Goal: Task Accomplishment & Management: Manage account settings

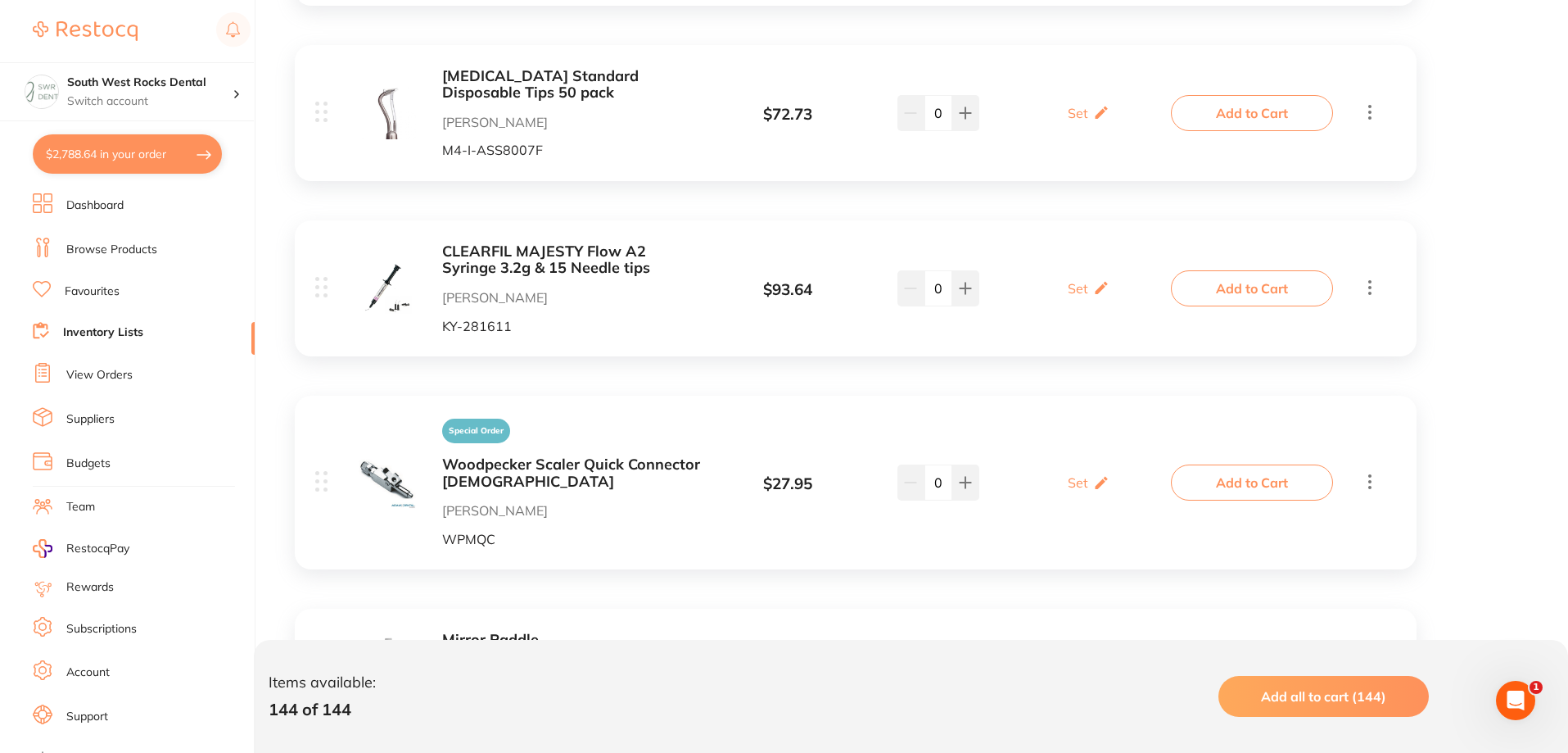
scroll to position [24071, 0]
click at [106, 207] on link "Dashboard" at bounding box center [95, 206] width 57 height 17
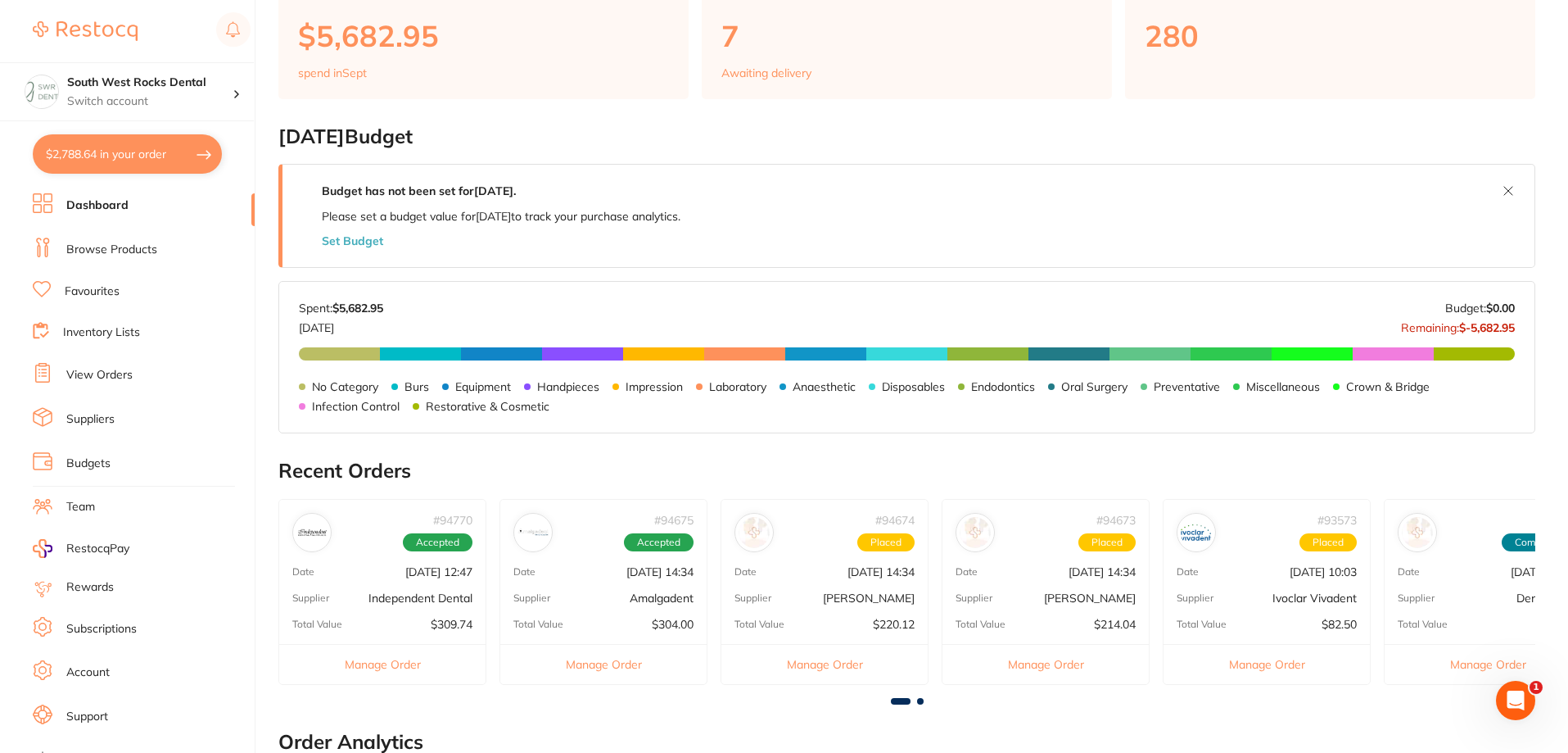
scroll to position [164, 0]
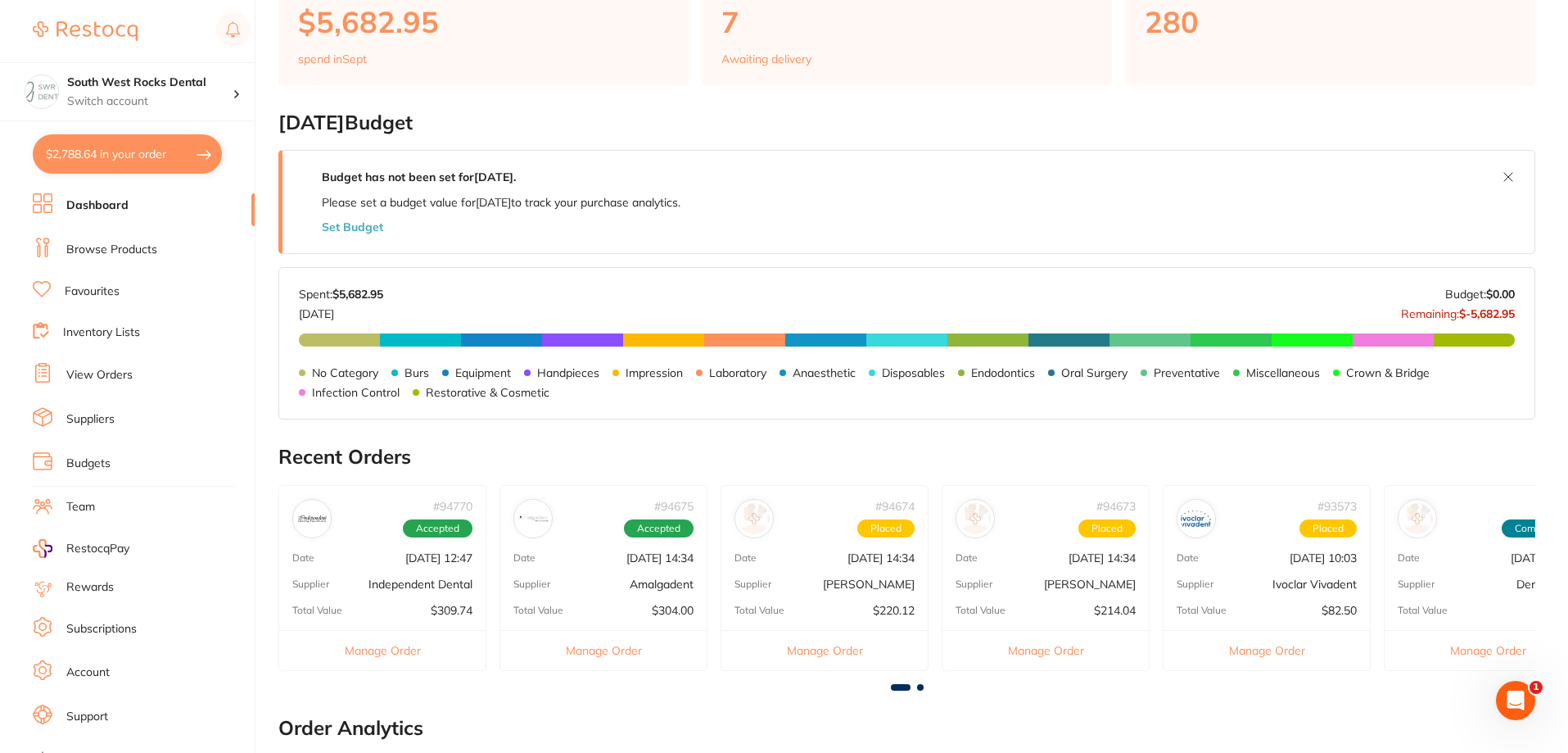
click at [868, 575] on div "# 94674 Placed Date [DATE] 14:34 Supplier [PERSON_NAME] Total Value $220.12 Man…" at bounding box center [824, 577] width 208 height 186
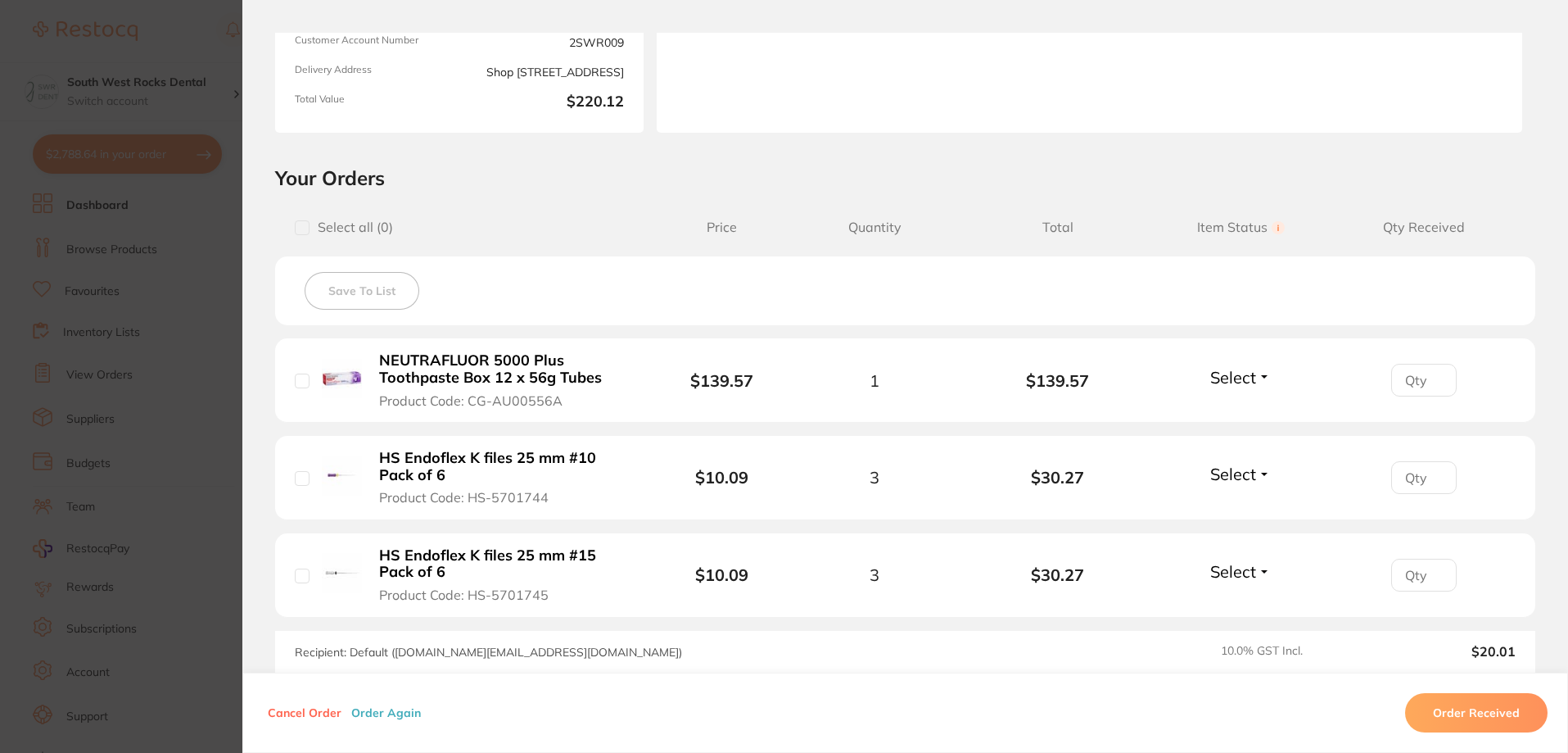
scroll to position [245, 0]
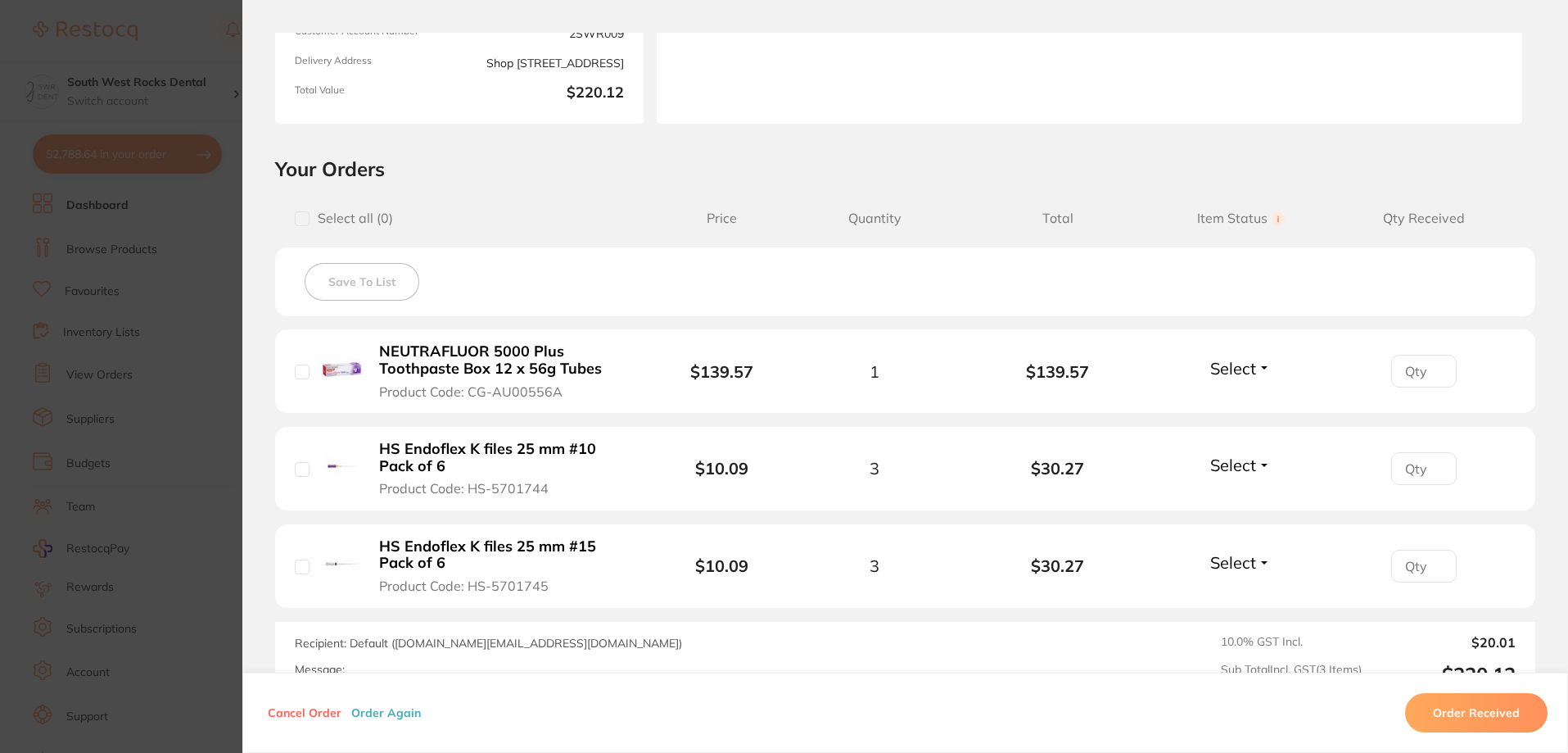
click at [1261, 367] on button "Select" at bounding box center [1240, 368] width 71 height 21
click at [1226, 400] on span "Received" at bounding box center [1241, 403] width 42 height 12
click at [1265, 460] on button "Select" at bounding box center [1240, 464] width 71 height 21
click at [1225, 495] on span "Received" at bounding box center [1241, 500] width 42 height 12
click at [1264, 563] on button "Select" at bounding box center [1240, 562] width 71 height 21
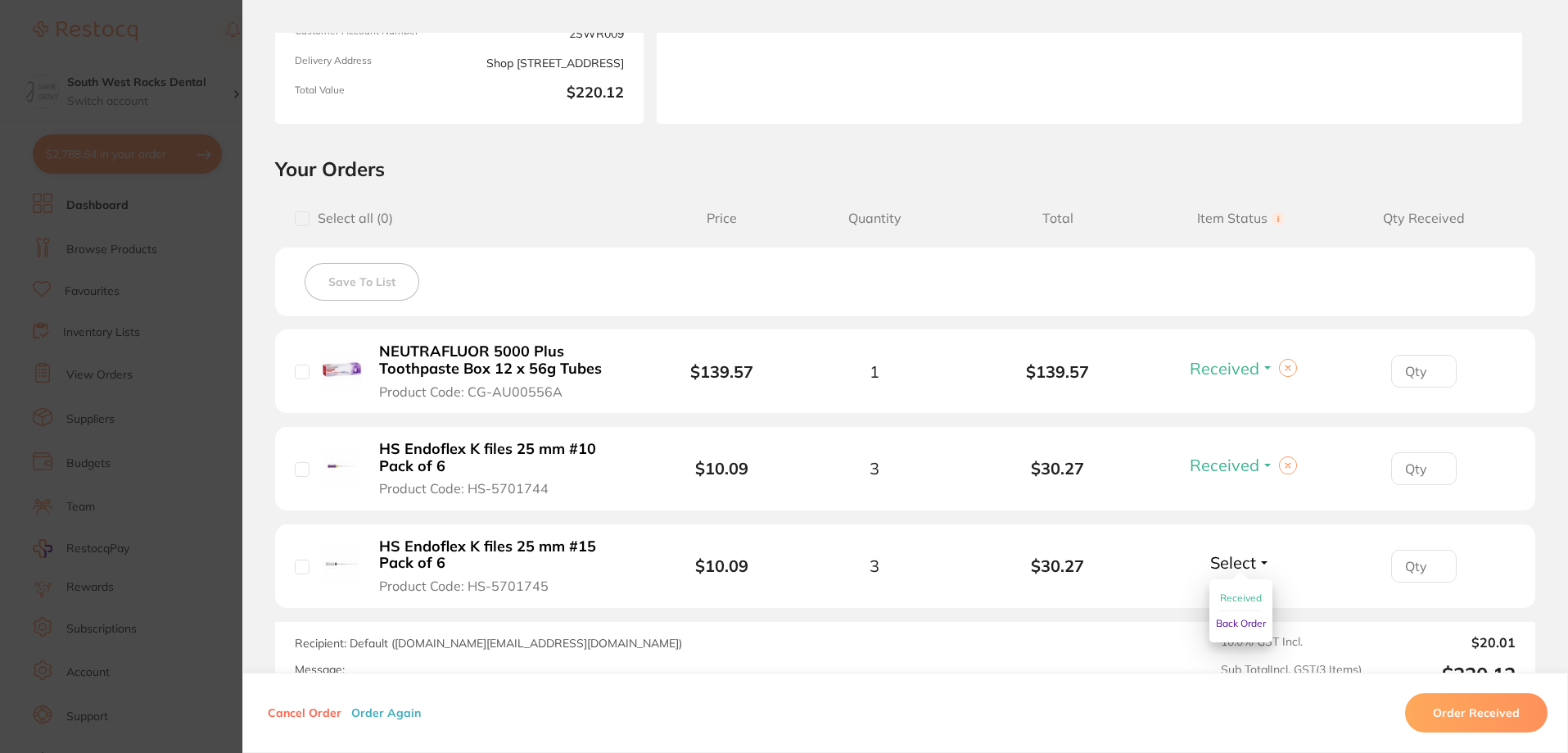
click at [1241, 627] on span "Back Order" at bounding box center [1241, 622] width 50 height 12
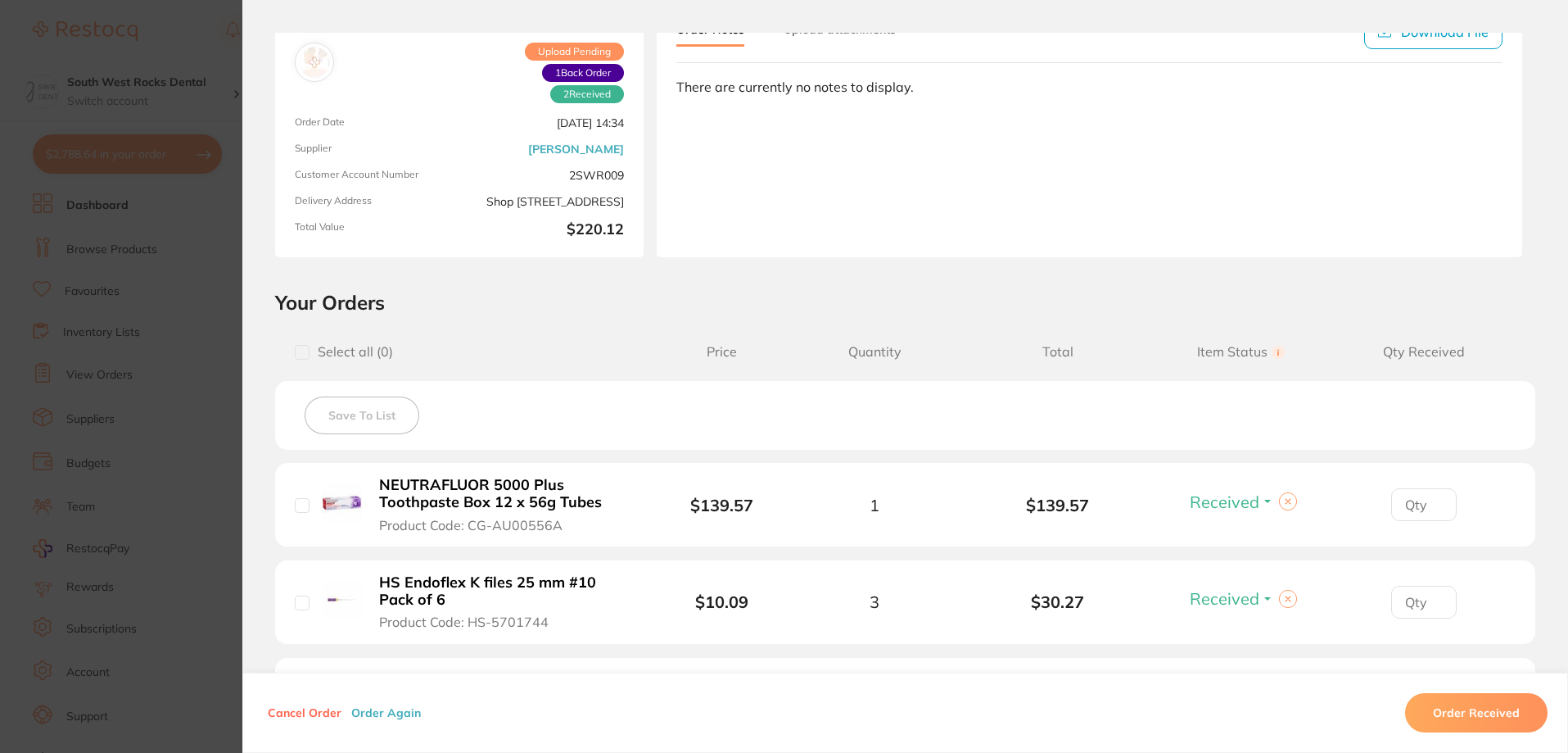
scroll to position [0, 0]
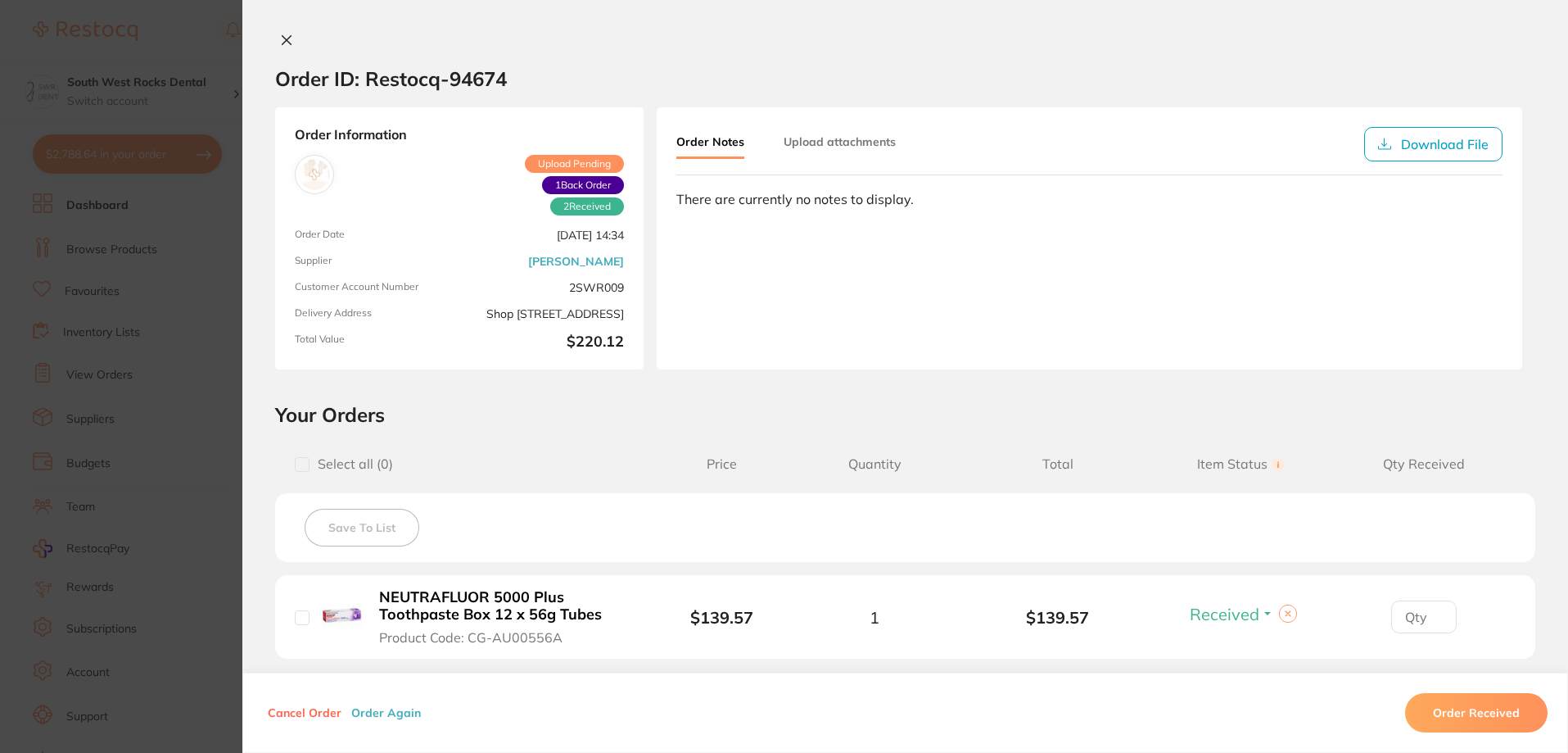
click at [280, 39] on icon at bounding box center [287, 40] width 13 height 13
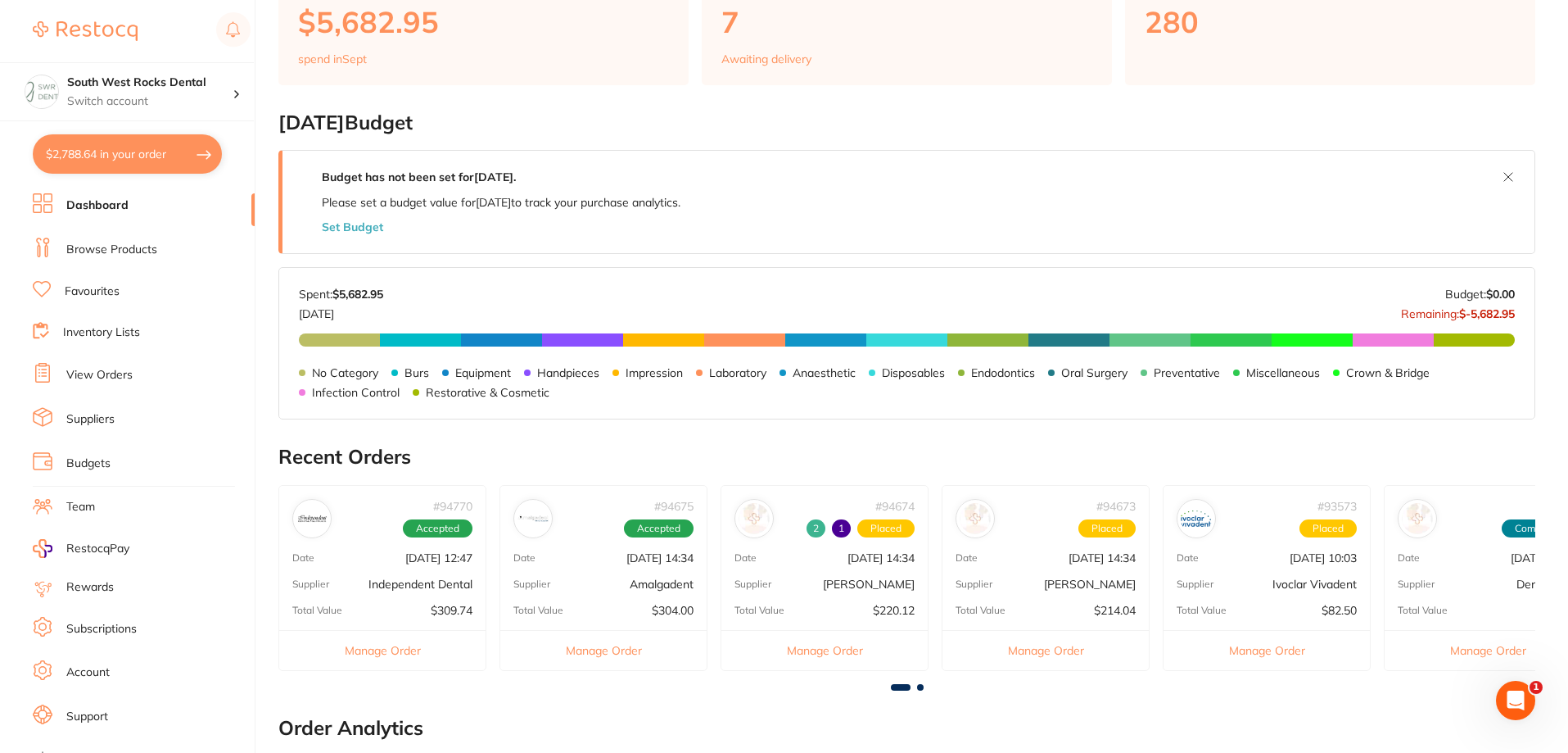
click at [1096, 559] on p "[DATE] 14:34" at bounding box center [1101, 557] width 67 height 13
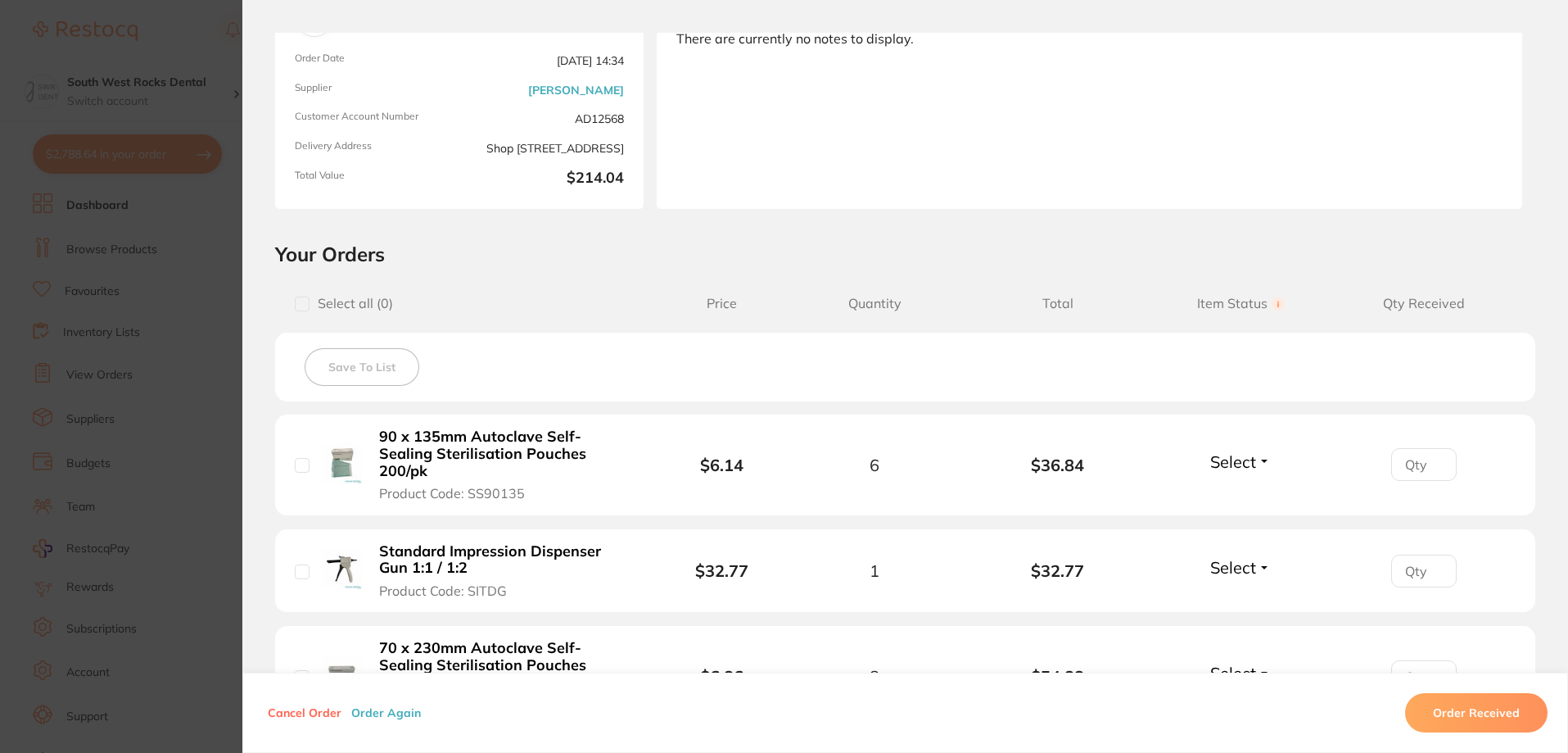
scroll to position [164, 0]
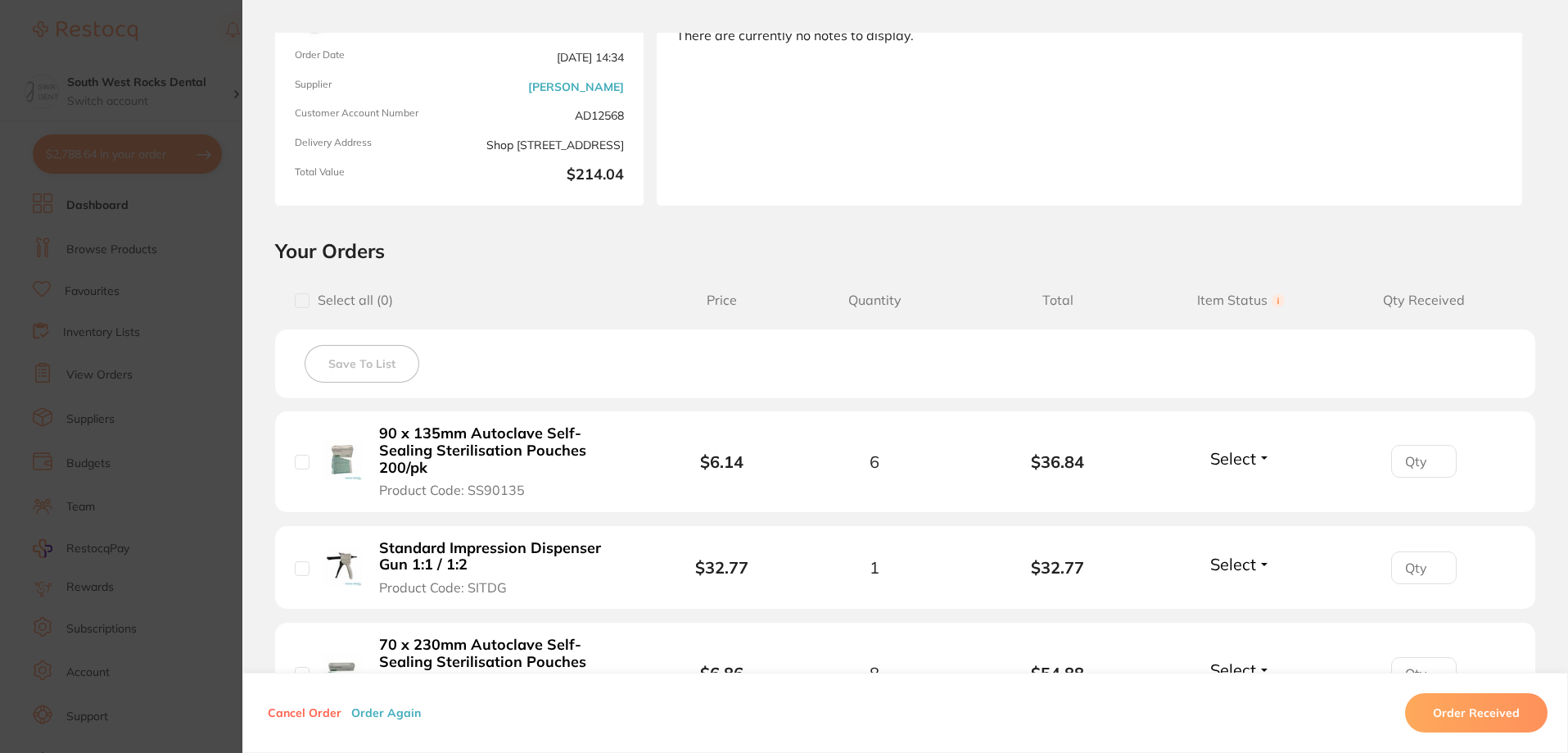
click at [1267, 450] on button "Select" at bounding box center [1240, 458] width 71 height 21
drag, startPoint x: 1249, startPoint y: 478, endPoint x: 1248, endPoint y: 488, distance: 10.0
click at [1249, 443] on span "Received" at bounding box center [1241, 443] width 42 height 0
click at [1261, 553] on button "Select" at bounding box center [1240, 563] width 71 height 21
click at [1230, 593] on span "Received" at bounding box center [1241, 599] width 42 height 12
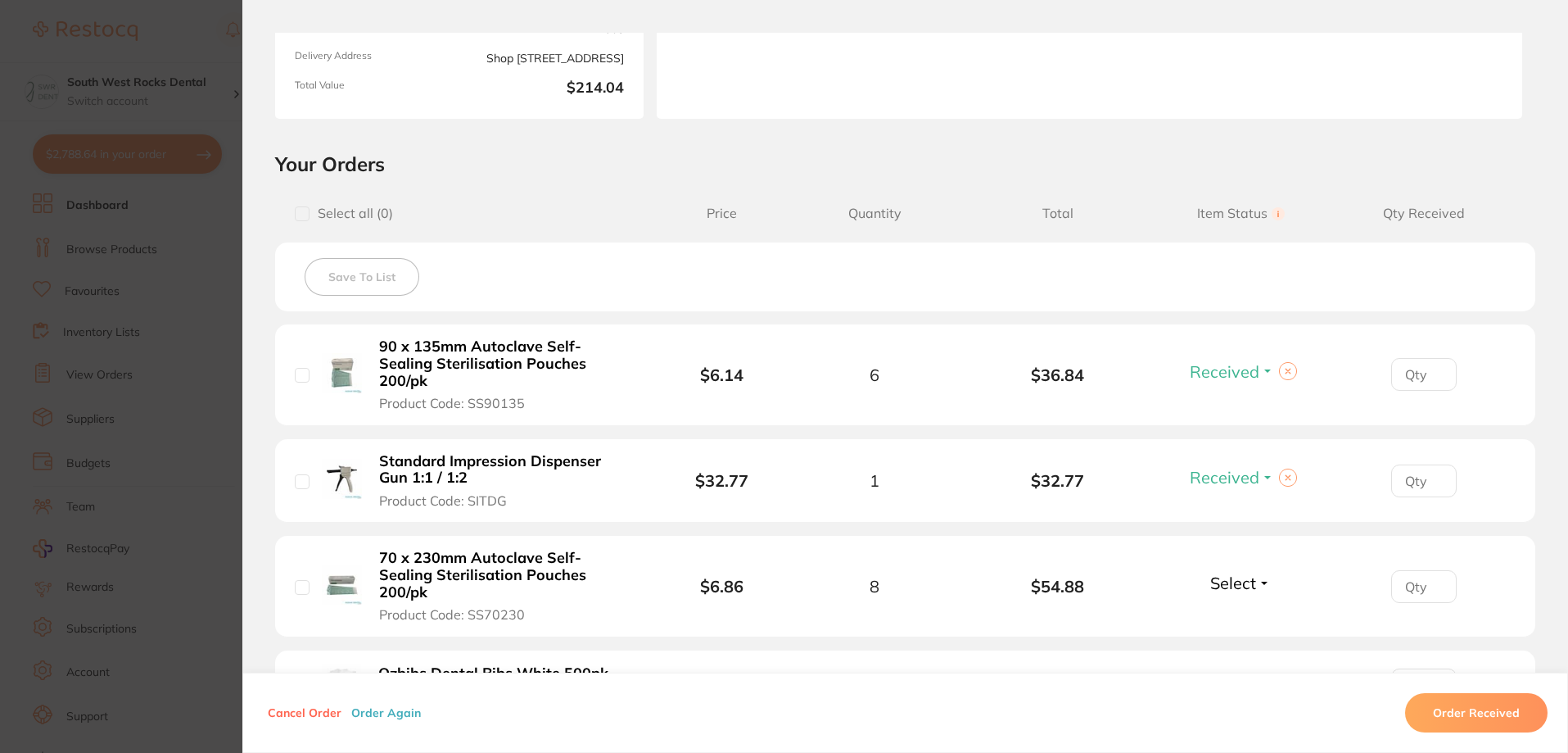
scroll to position [328, 0]
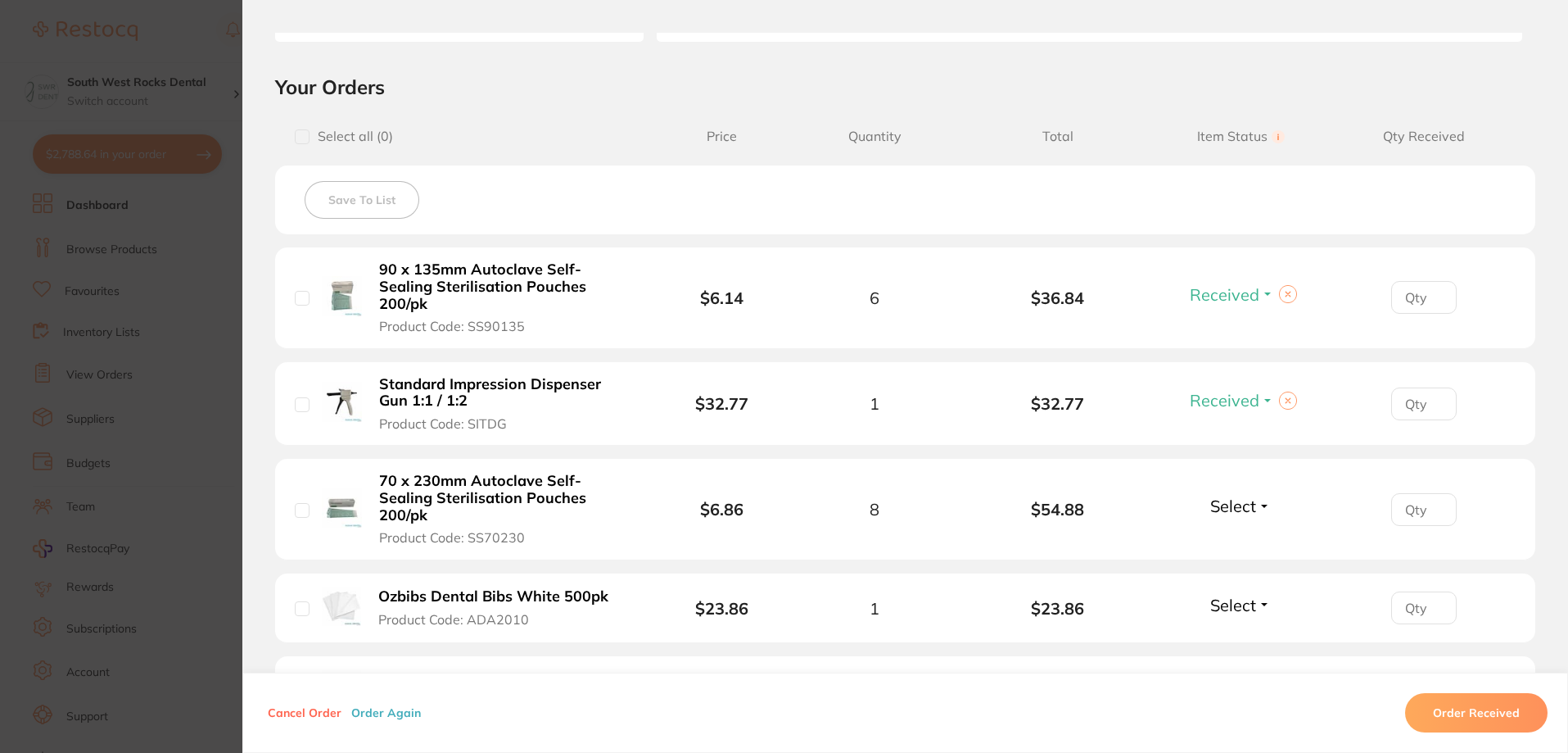
click at [1264, 495] on button "Select" at bounding box center [1240, 505] width 71 height 21
click at [1244, 535] on span "Received" at bounding box center [1241, 541] width 42 height 12
click at [1254, 595] on button "Select" at bounding box center [1240, 605] width 71 height 21
click at [1248, 634] on span "Received" at bounding box center [1241, 640] width 42 height 12
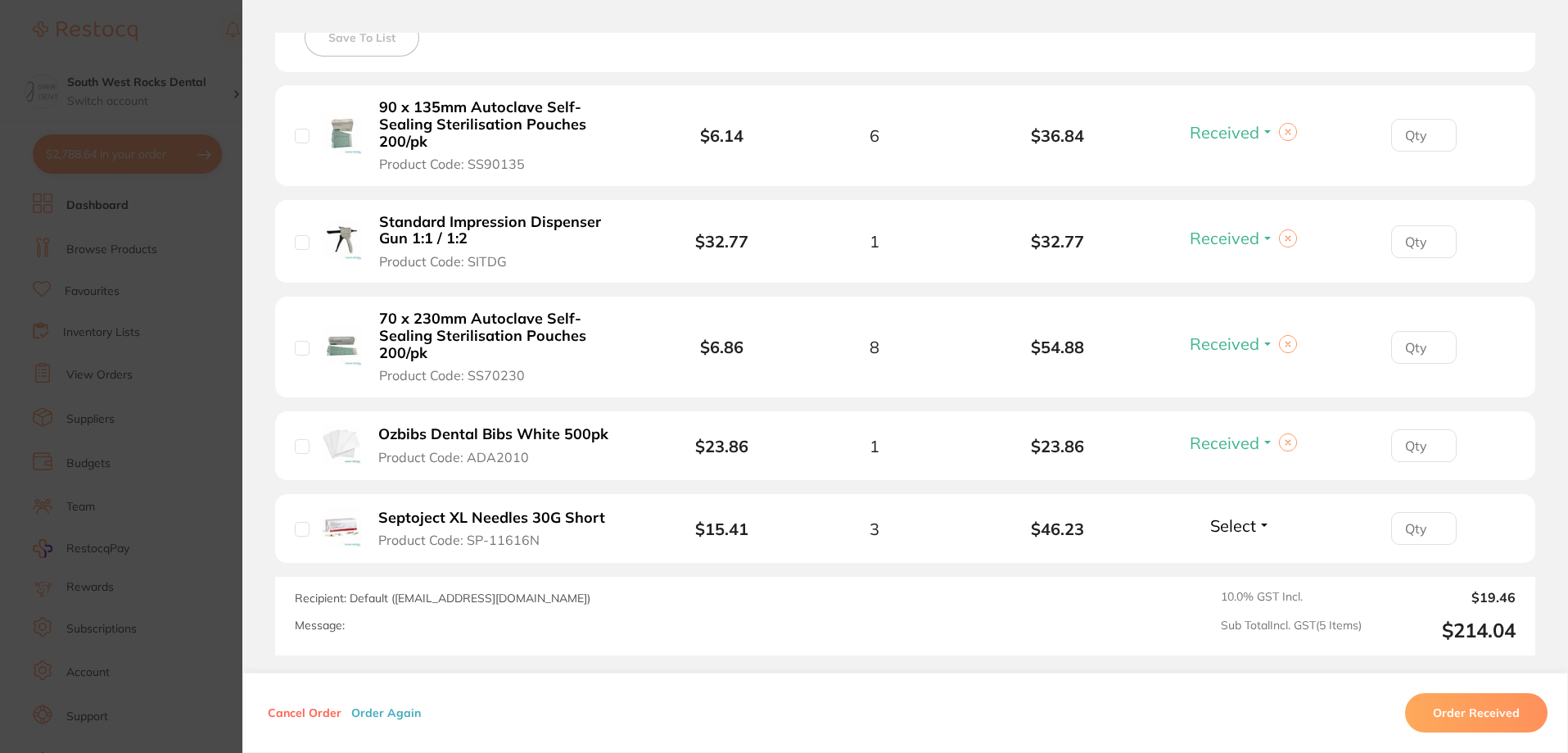
scroll to position [492, 0]
click at [1261, 513] on button "Select" at bounding box center [1240, 523] width 71 height 21
click at [1258, 541] on ul "Received Back Order" at bounding box center [1241, 572] width 63 height 63
click at [1228, 552] on span "Received" at bounding box center [1241, 558] width 42 height 12
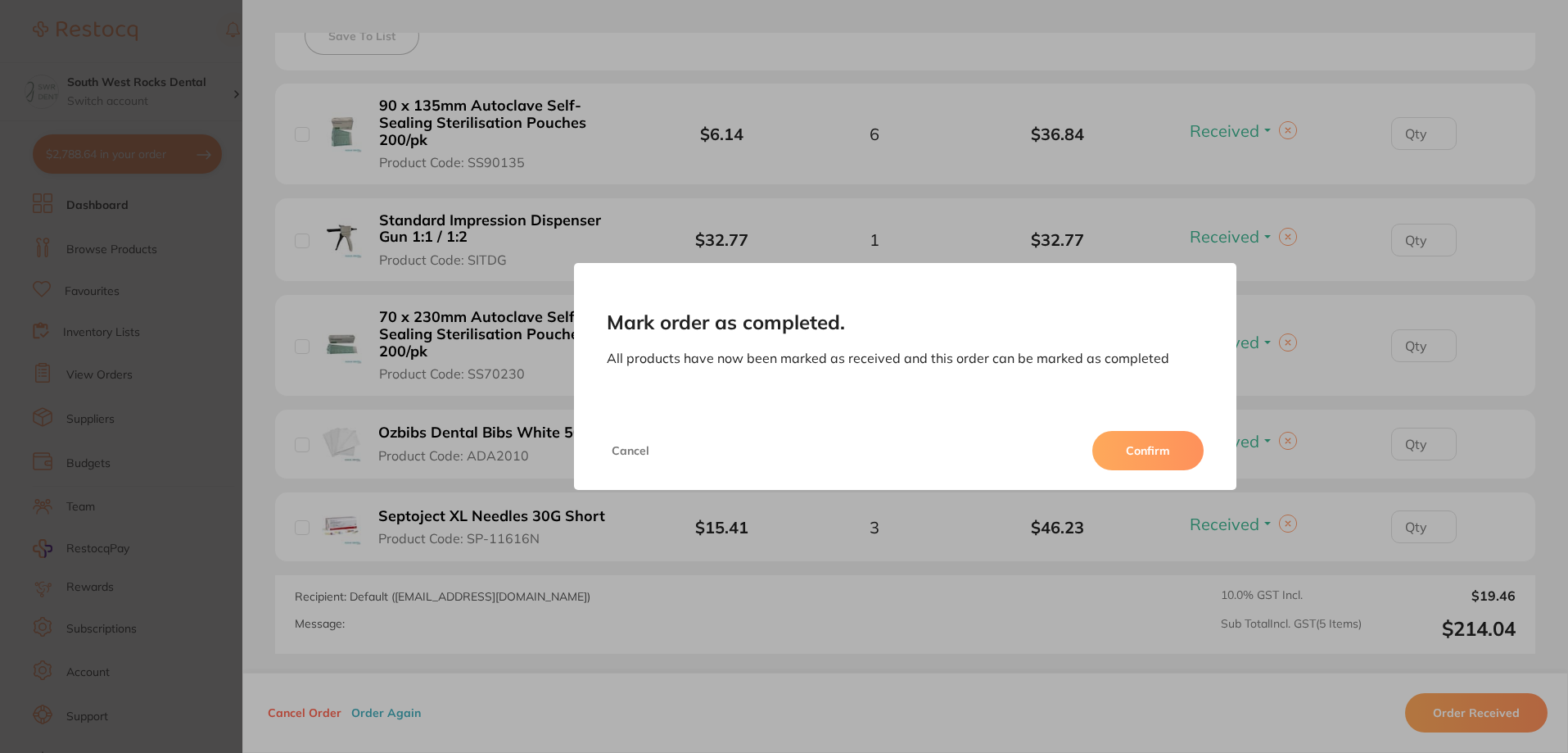
click at [1176, 437] on button "Confirm" at bounding box center [1148, 450] width 111 height 39
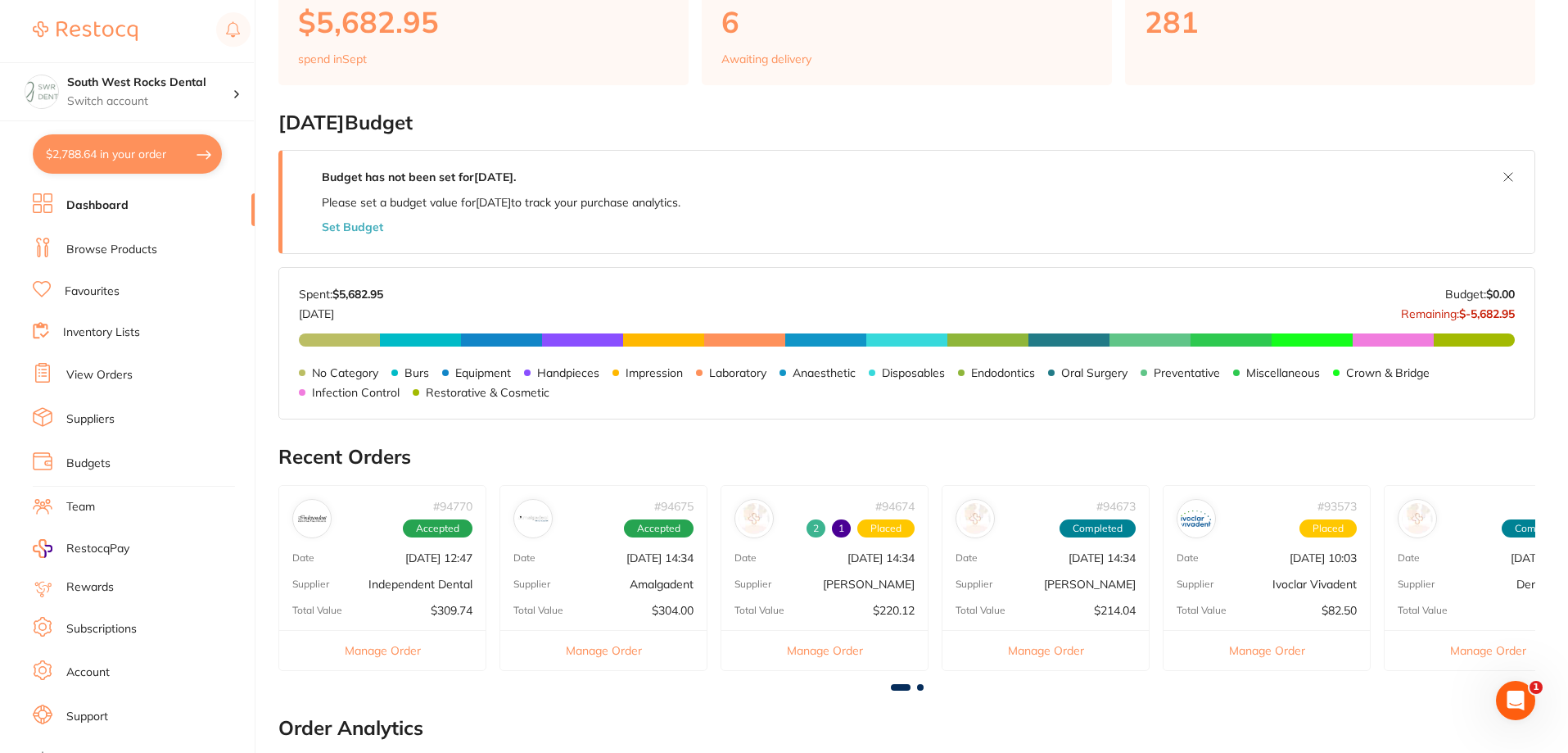
scroll to position [0, 0]
click at [921, 686] on span at bounding box center [920, 687] width 7 height 7
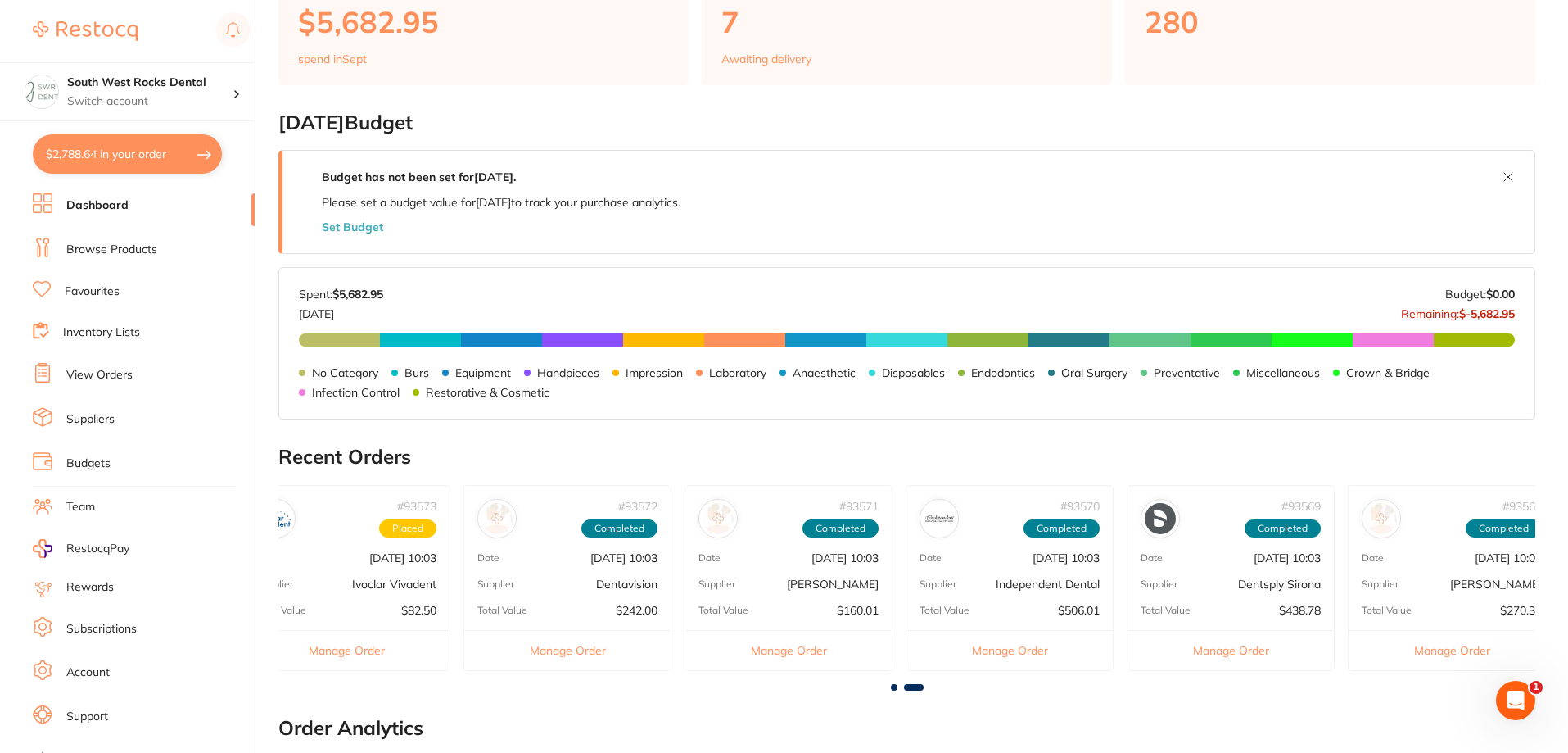
scroll to position [0, 941]
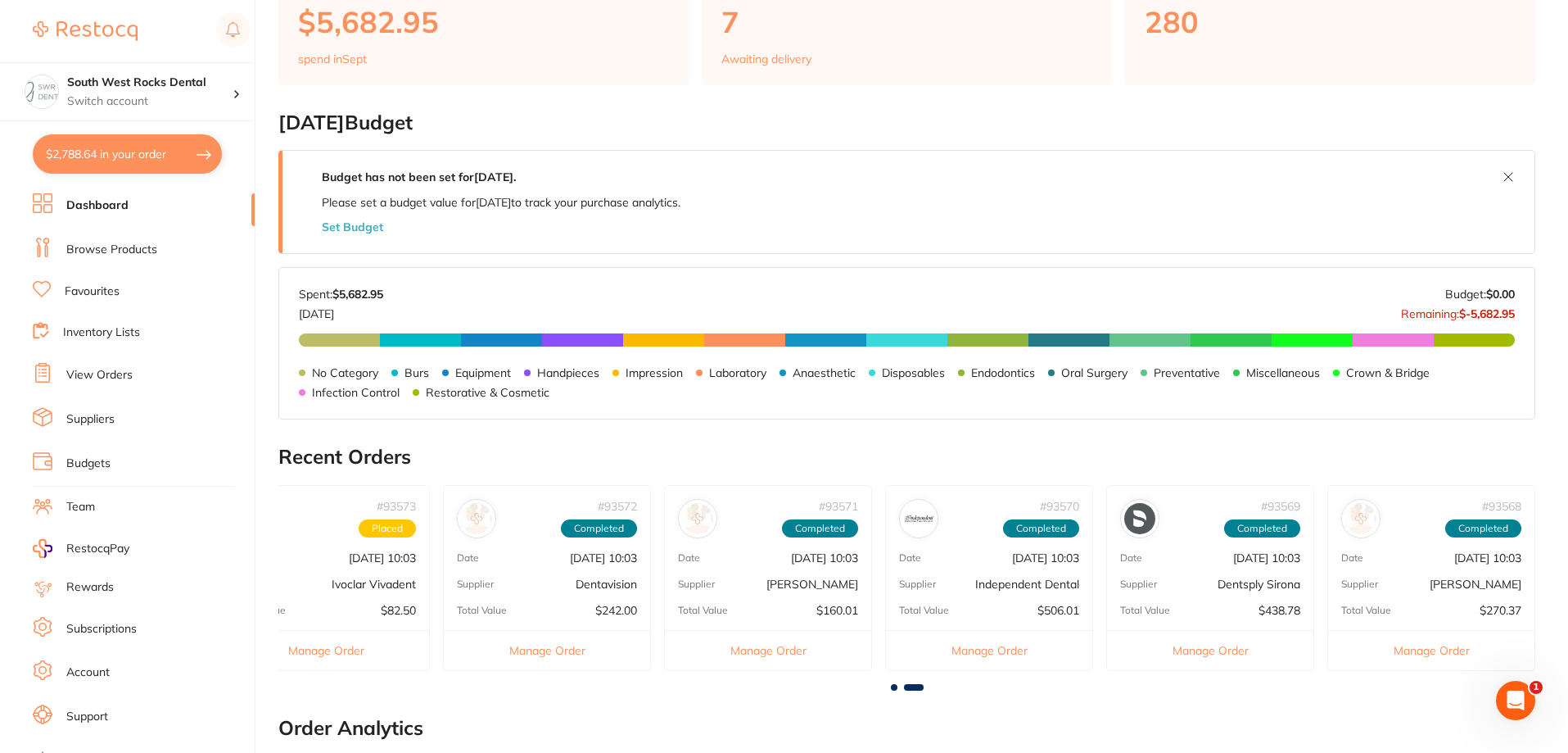
click at [894, 686] on span at bounding box center [894, 687] width 7 height 7
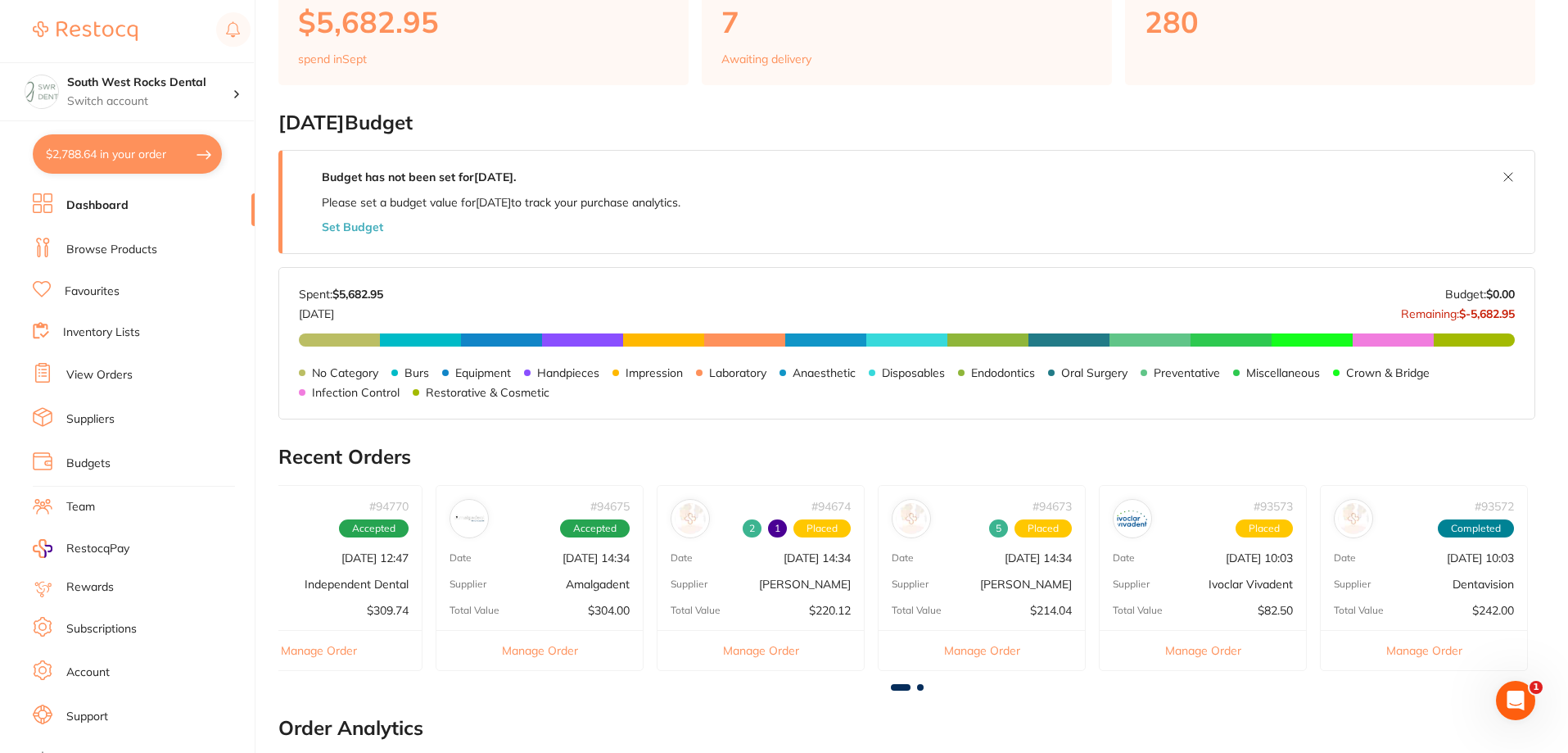
scroll to position [0, 0]
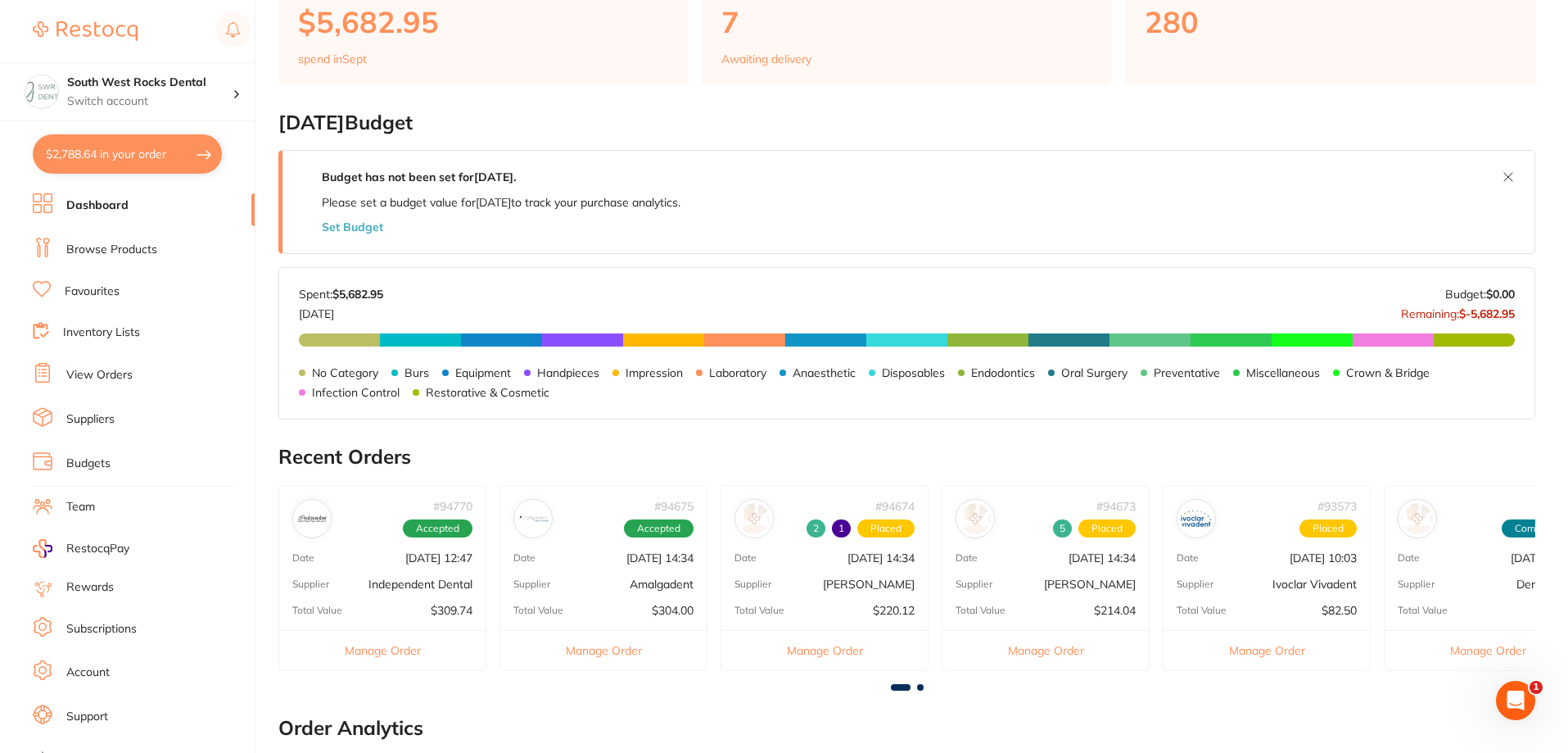
click at [100, 372] on link "View Orders" at bounding box center [100, 375] width 67 height 17
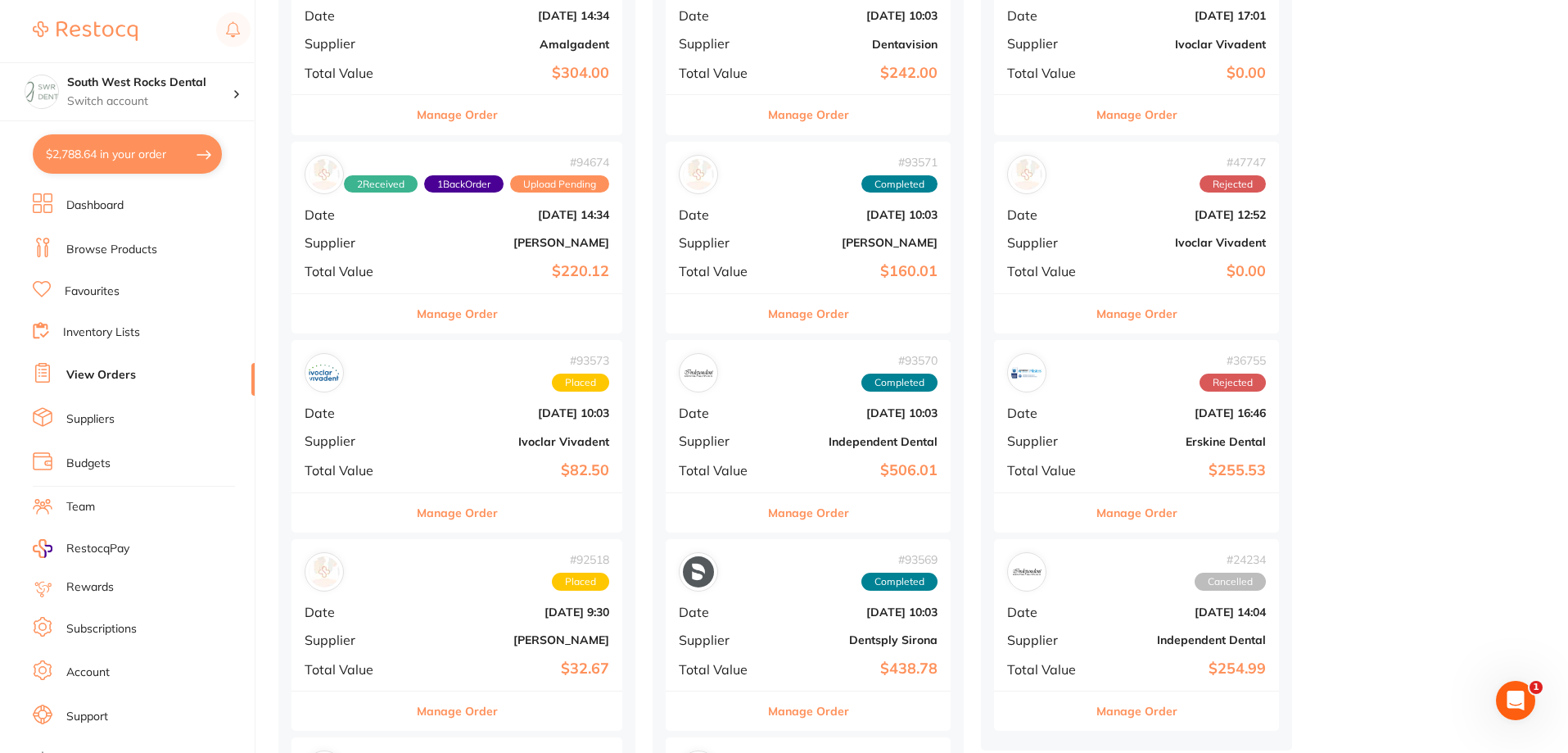
scroll to position [492, 0]
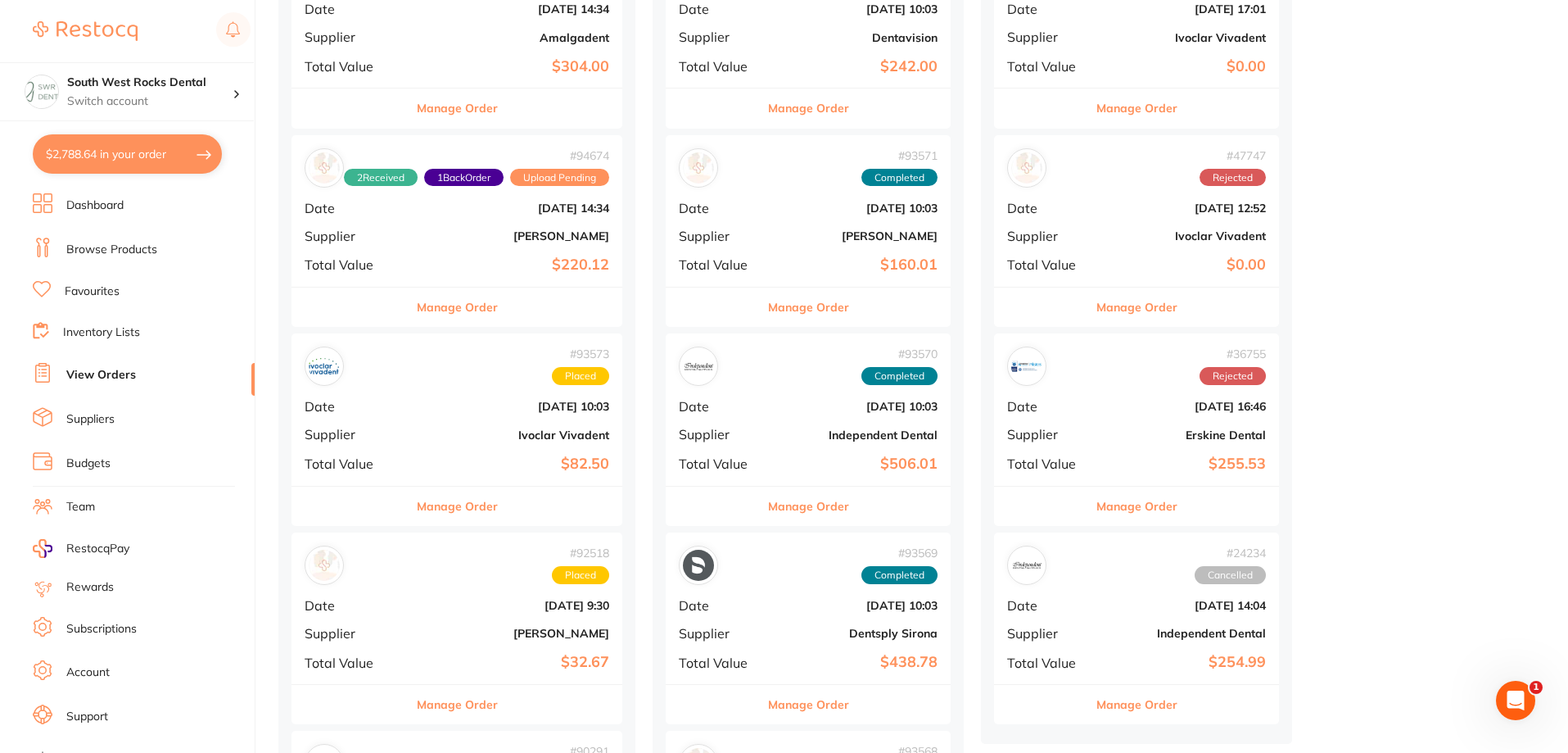
click at [121, 201] on link "Dashboard" at bounding box center [95, 206] width 57 height 17
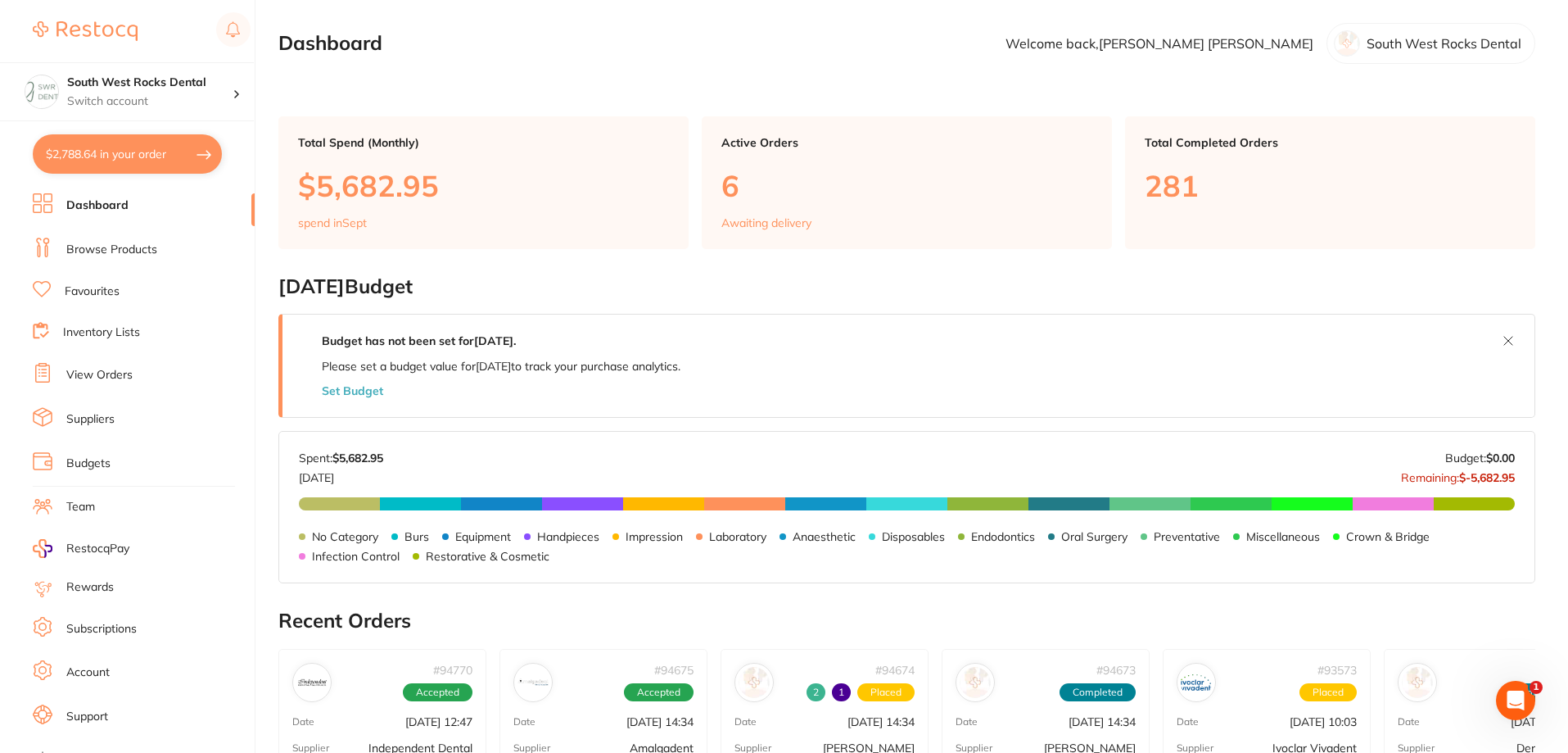
click at [151, 151] on button "$2,788.64 in your order" at bounding box center [126, 153] width 189 height 39
checkbox input "true"
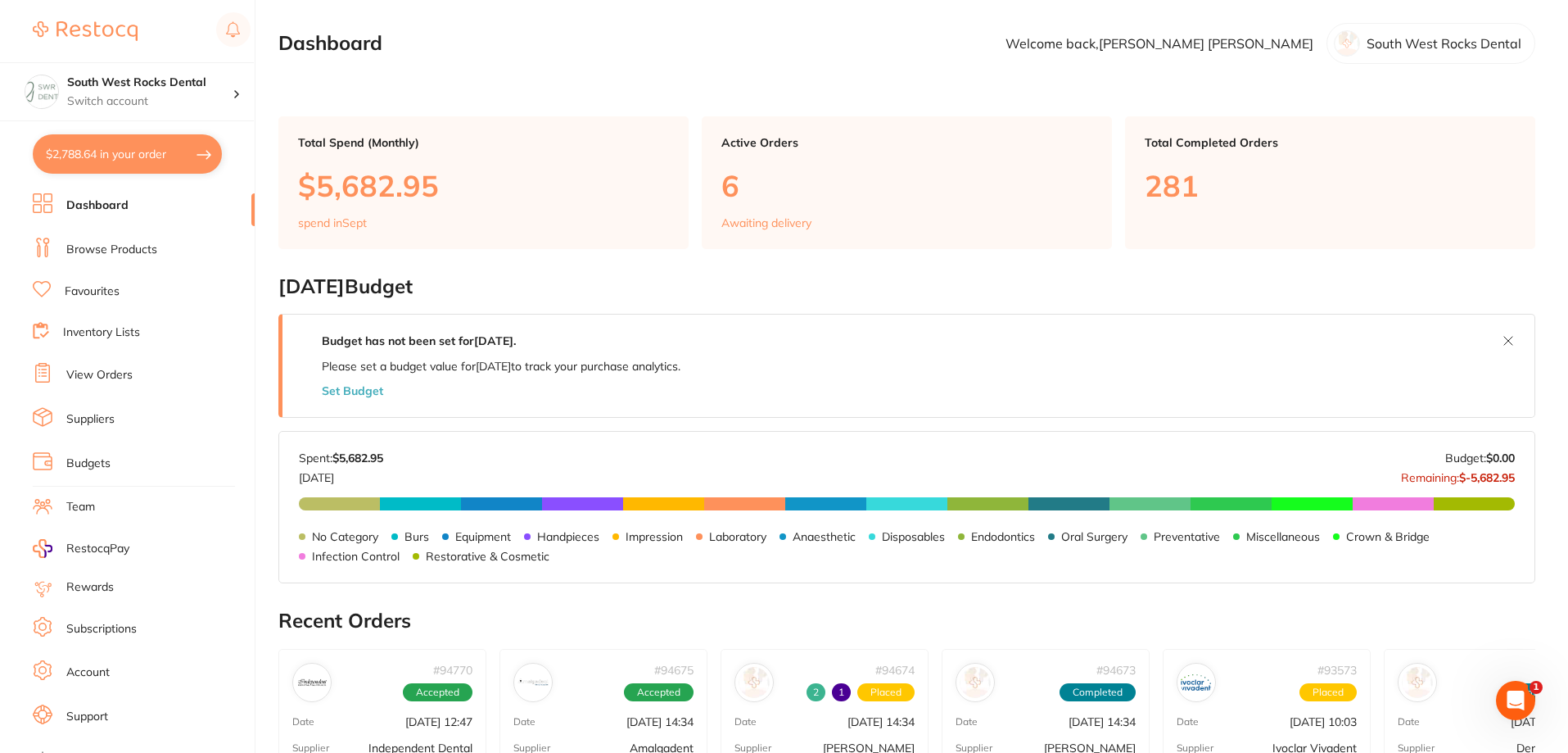
checkbox input "true"
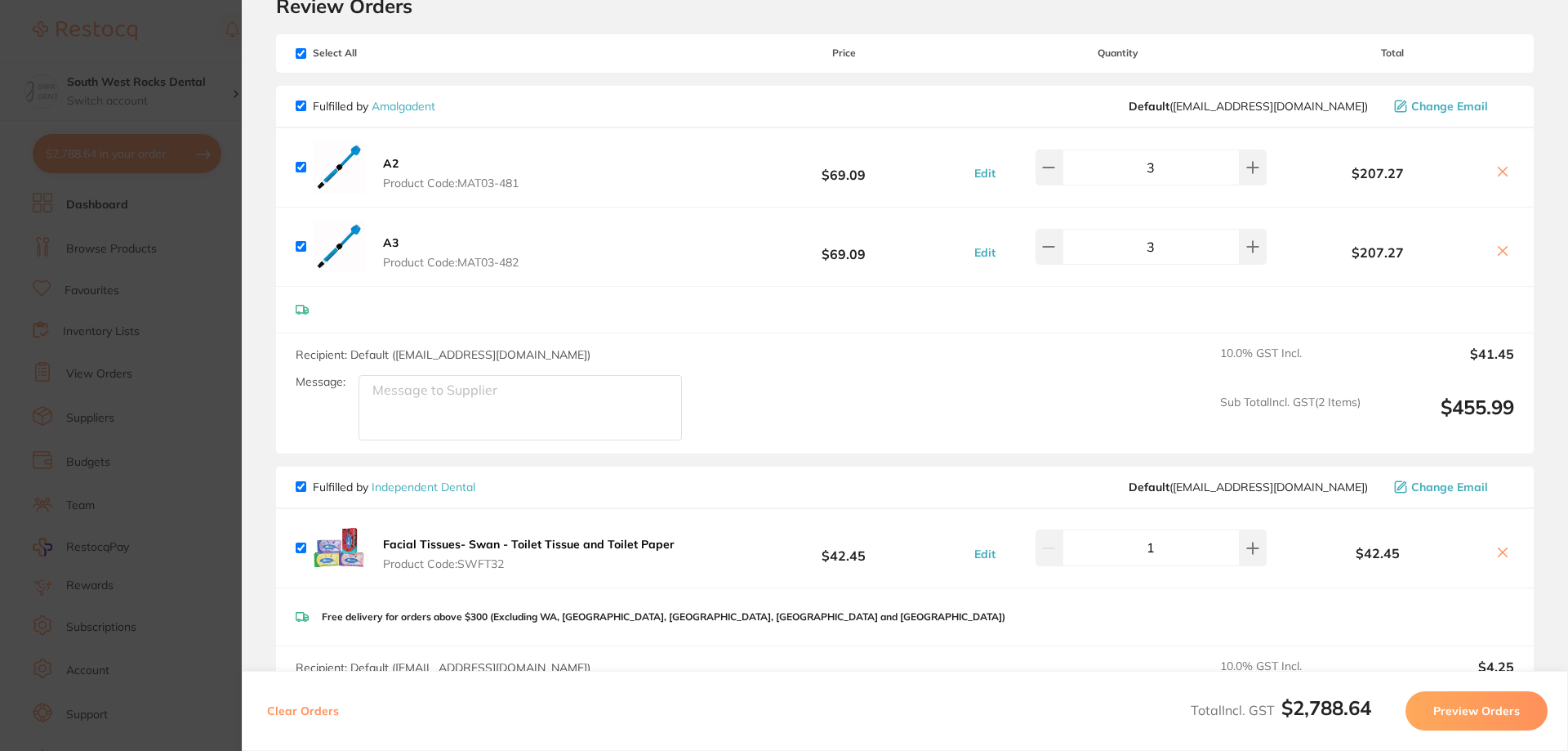
scroll to position [245, 0]
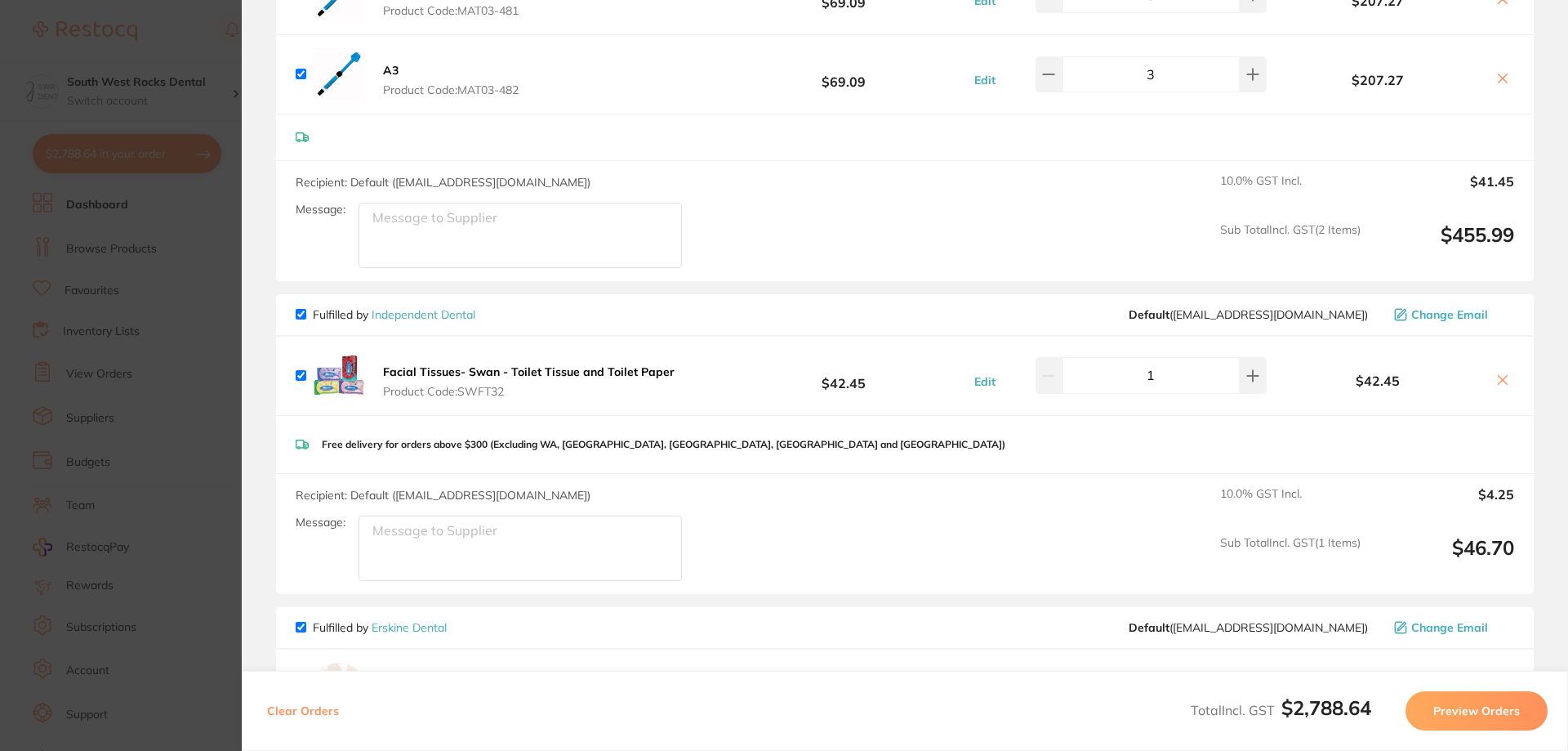
click at [1503, 378] on icon at bounding box center [1502, 380] width 13 height 13
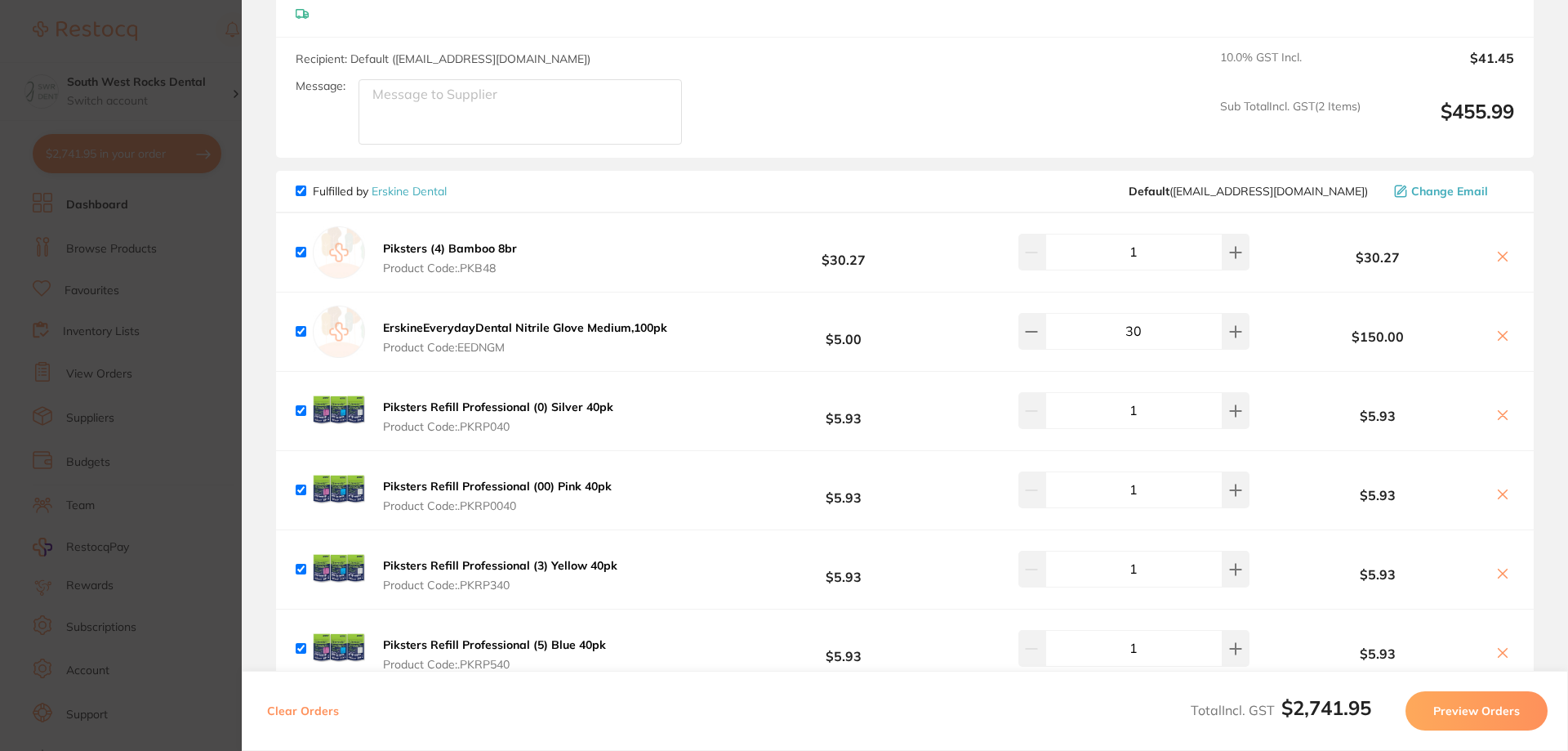
checkbox input "true"
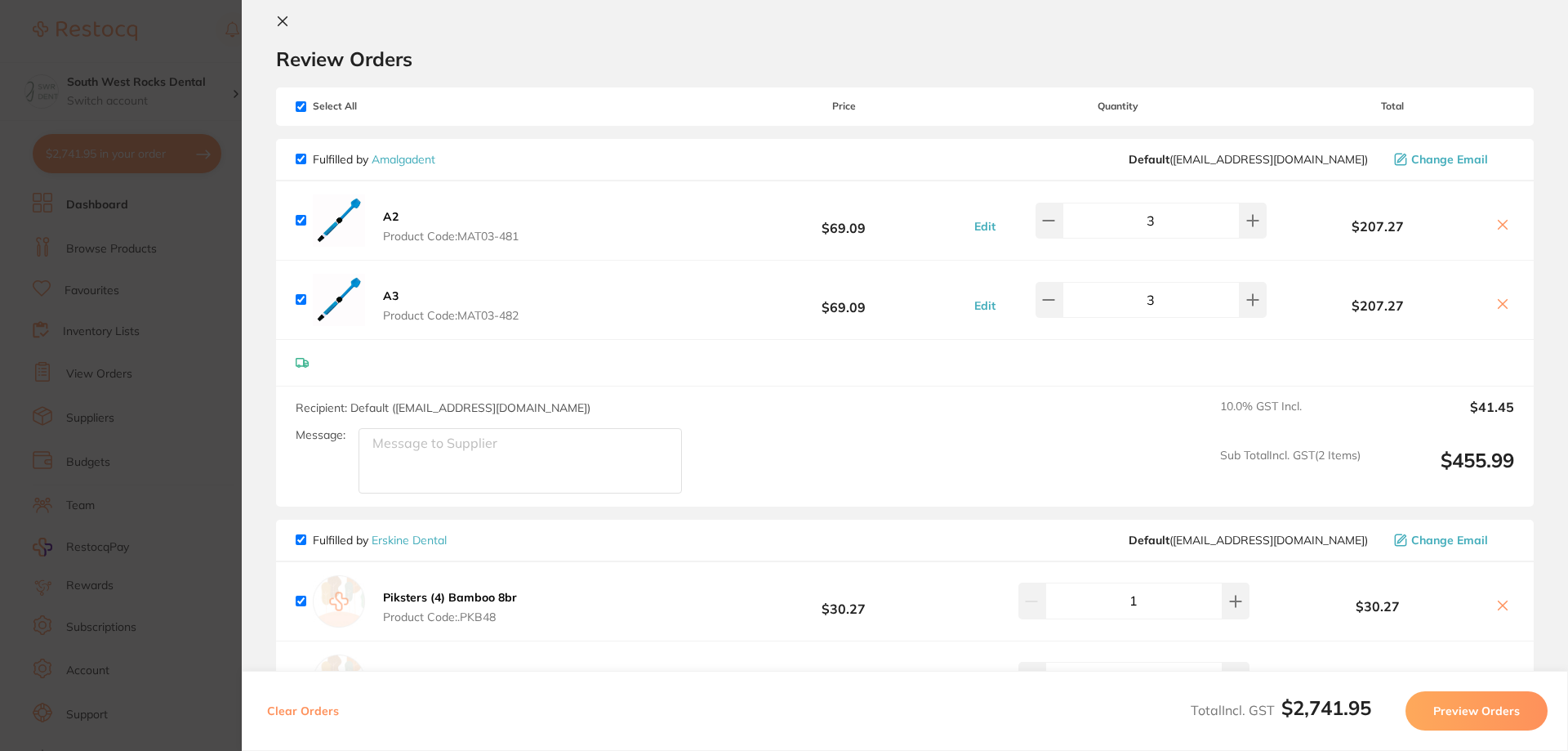
scroll to position [0, 0]
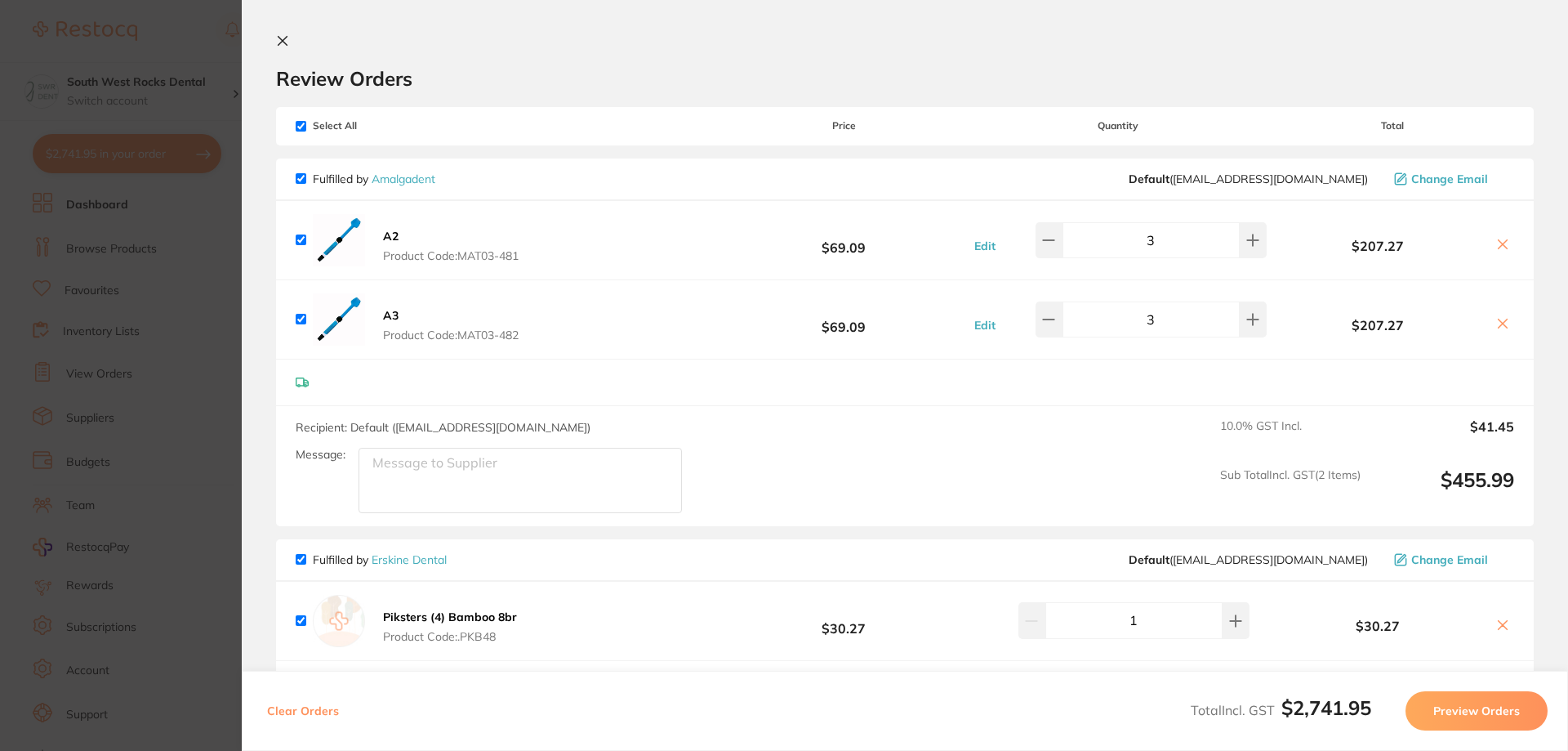
click at [287, 39] on icon at bounding box center [283, 41] width 13 height 13
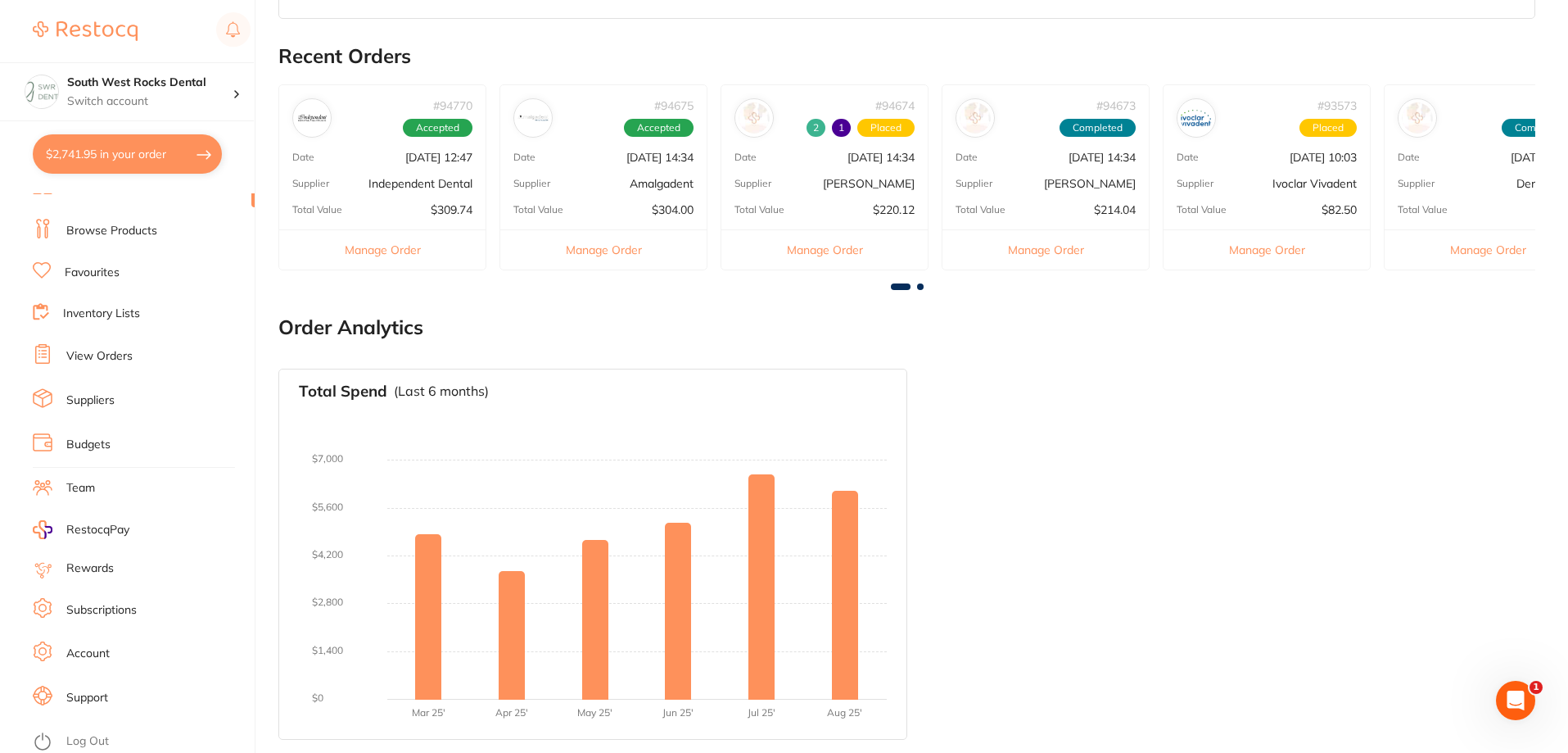
scroll to position [22, 0]
click at [93, 740] on link "Log Out" at bounding box center [87, 739] width 42 height 17
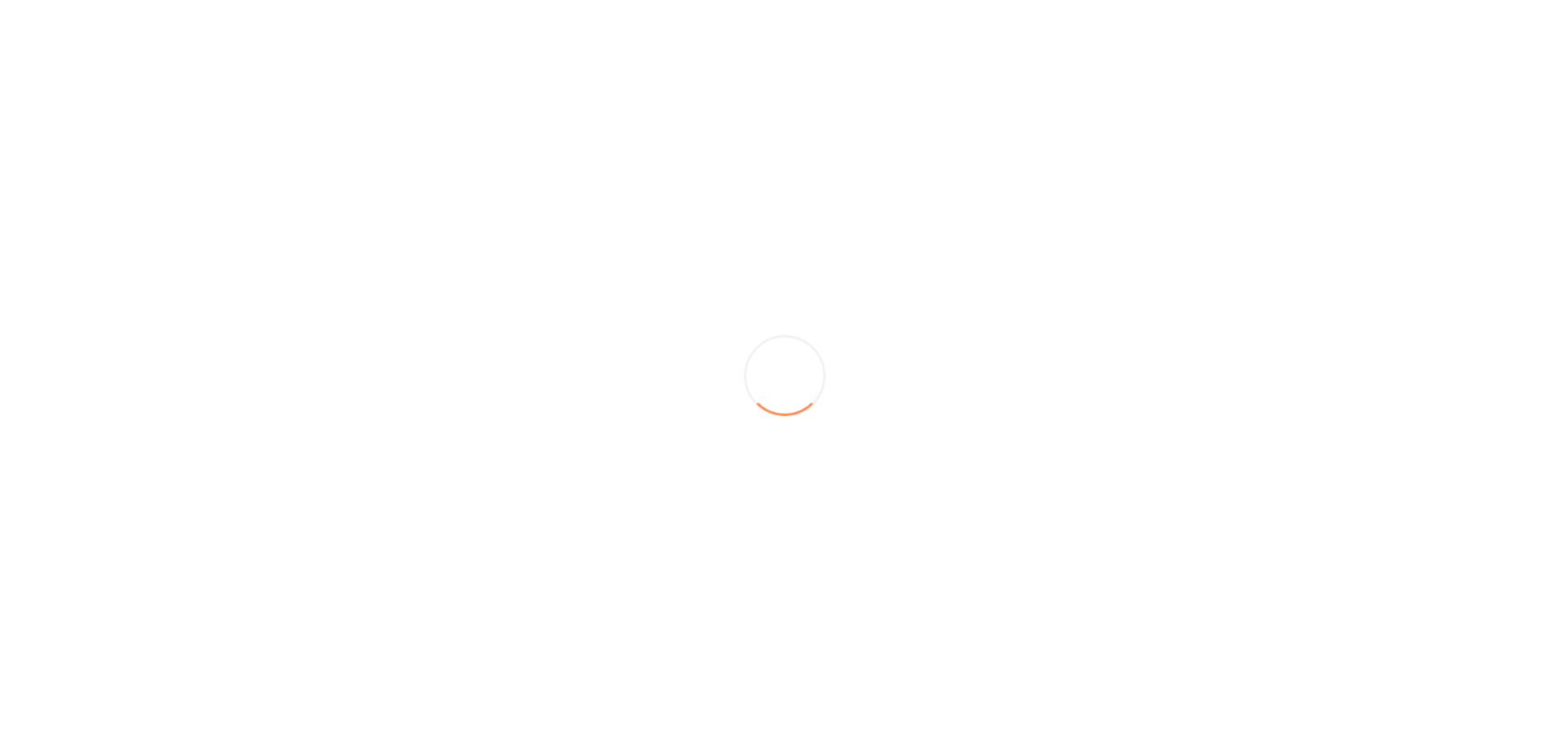
scroll to position [0, 0]
